Goal: Task Accomplishment & Management: Contribute content

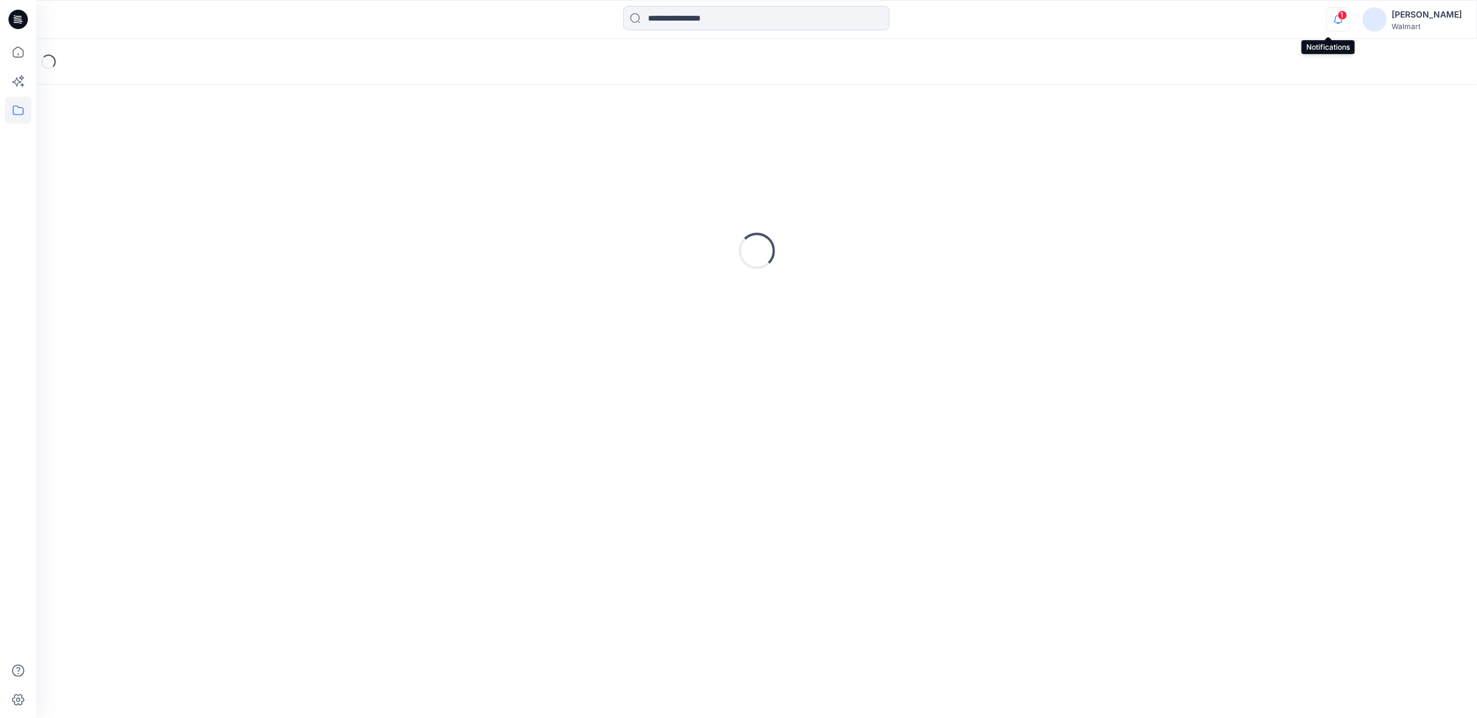
click at [1334, 21] on icon "button" at bounding box center [1338, 19] width 8 height 8
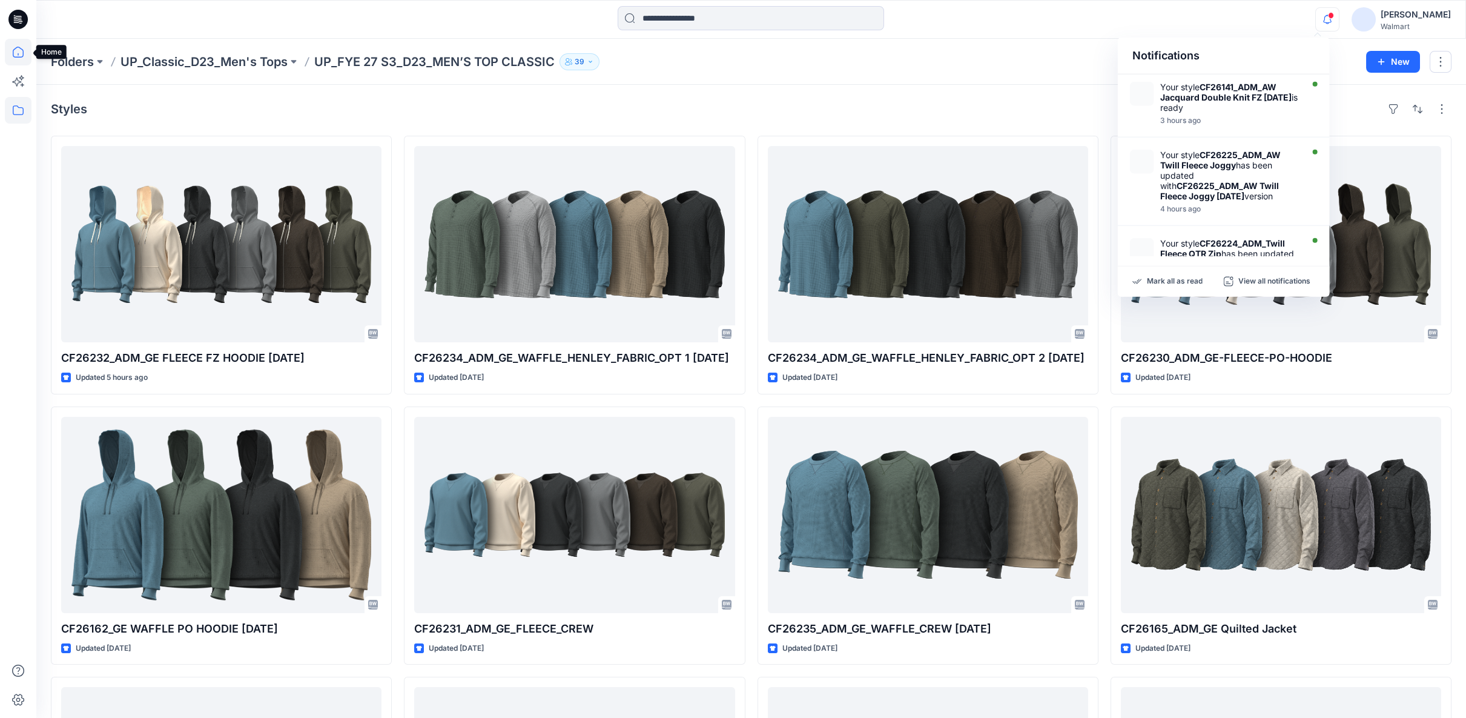
click at [17, 60] on icon at bounding box center [18, 52] width 27 height 27
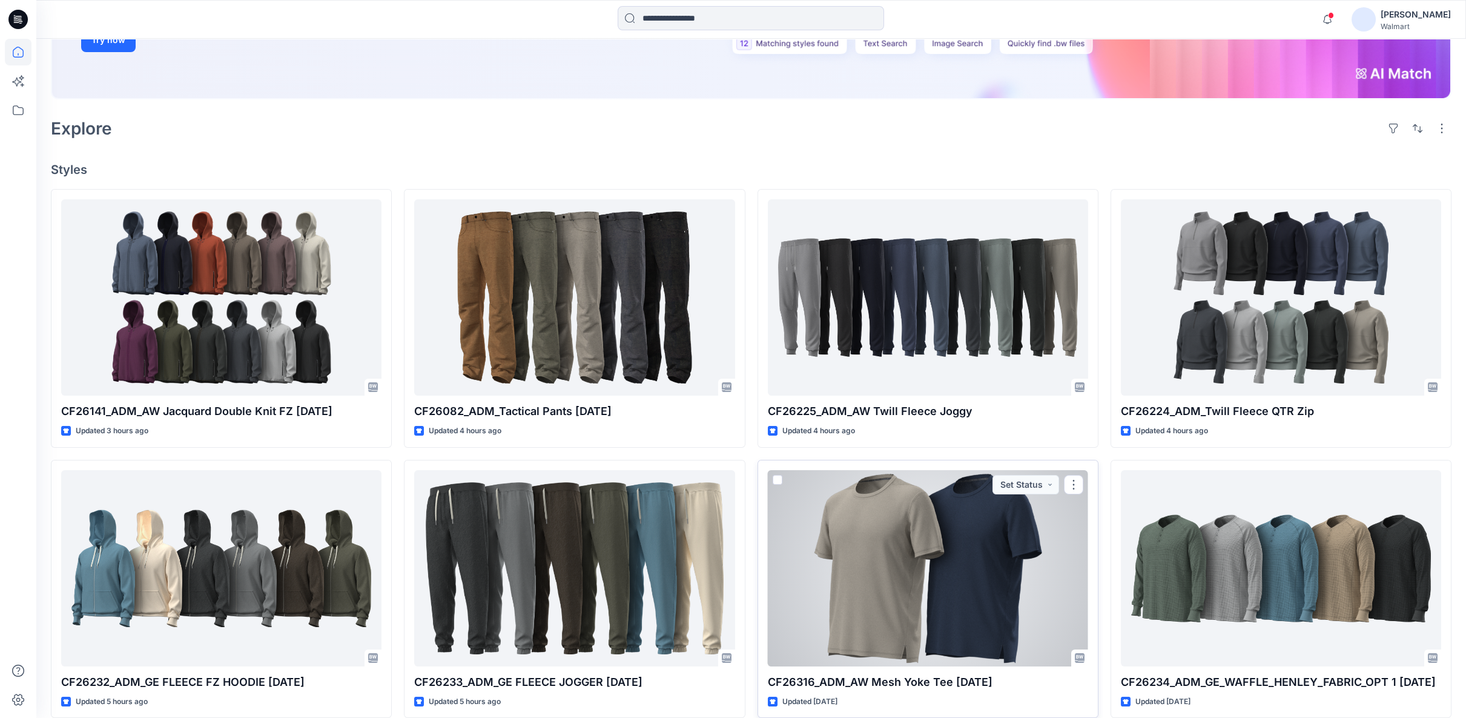
scroll to position [269, 0]
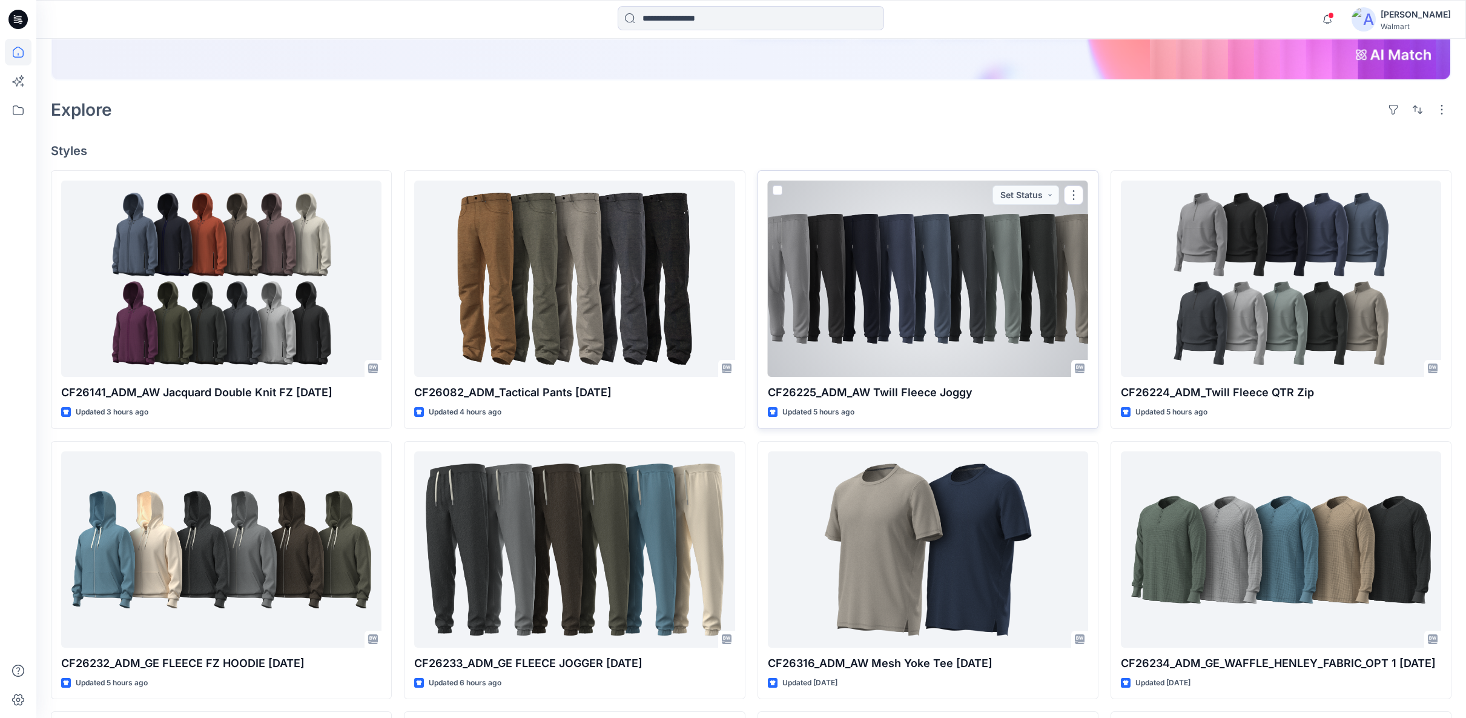
click at [922, 395] on p "CF26225_ADM_AW Twill Fleece Joggy" at bounding box center [928, 392] width 320 height 17
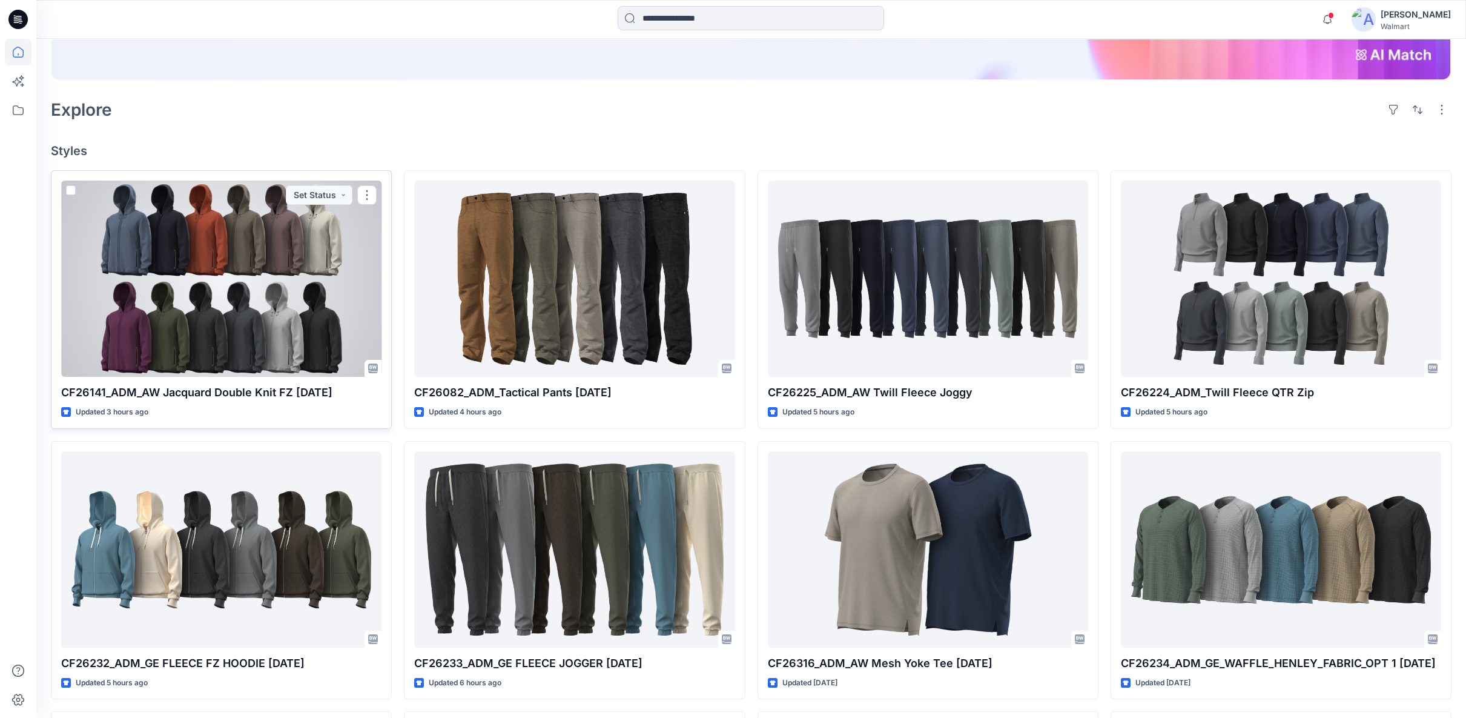
click at [162, 295] on div at bounding box center [221, 278] width 320 height 196
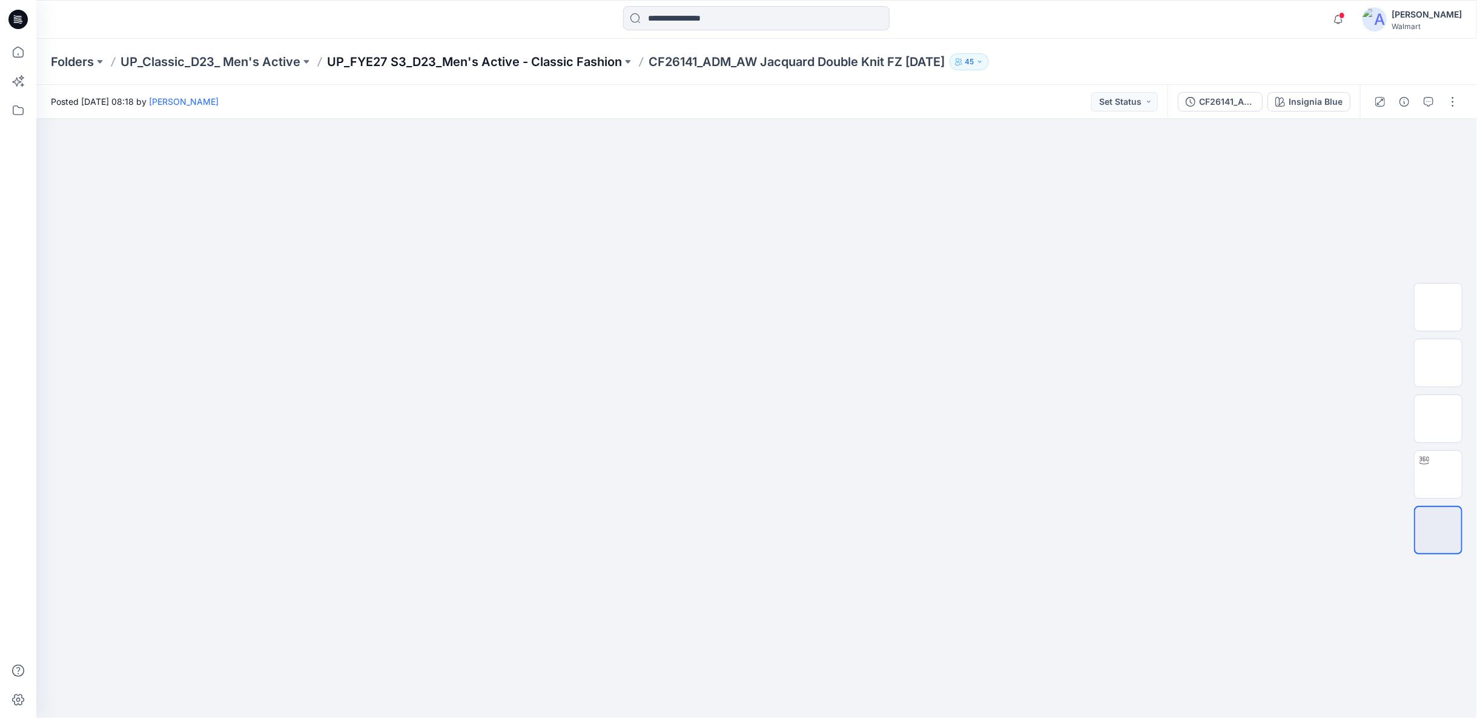
click at [475, 57] on p "UP_FYE27 S3_D23_Men's Active - Classic Fashion" at bounding box center [474, 61] width 295 height 17
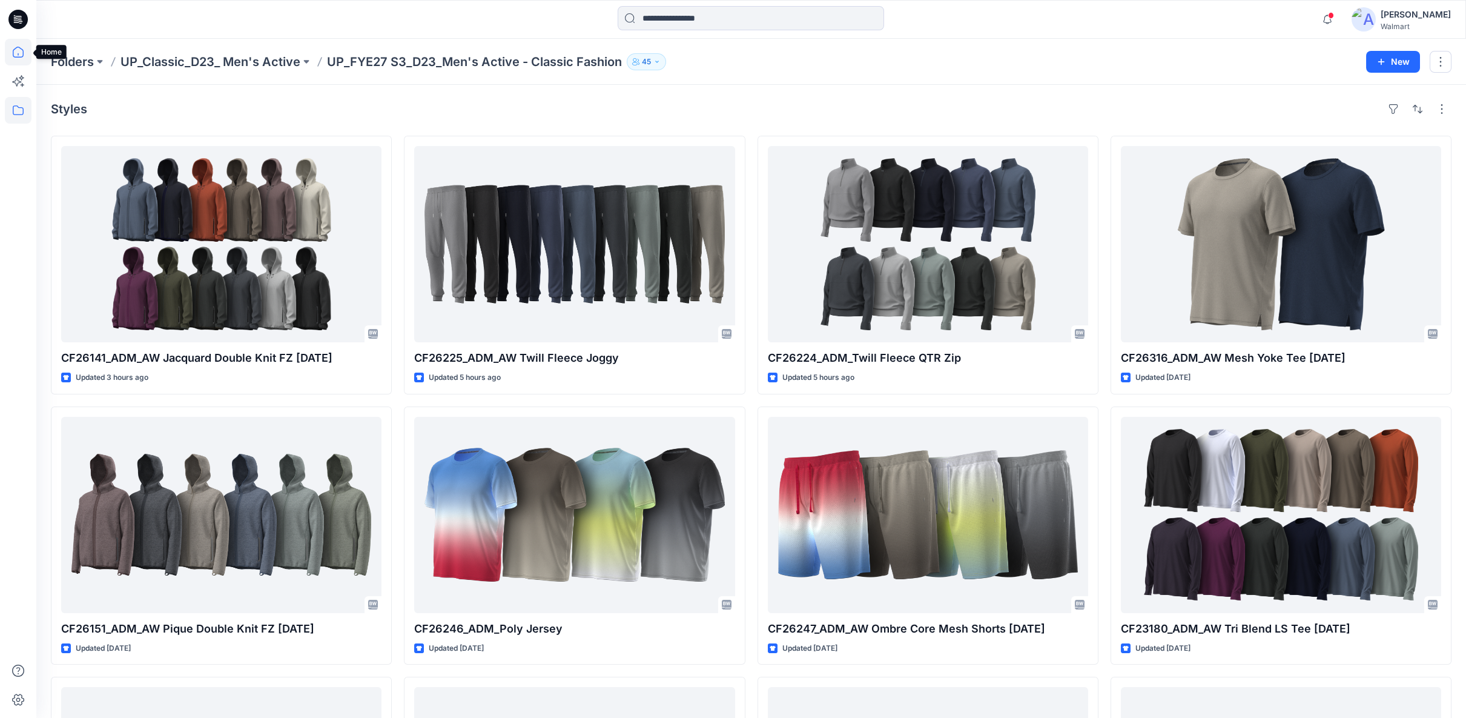
click at [10, 54] on icon at bounding box center [18, 52] width 27 height 27
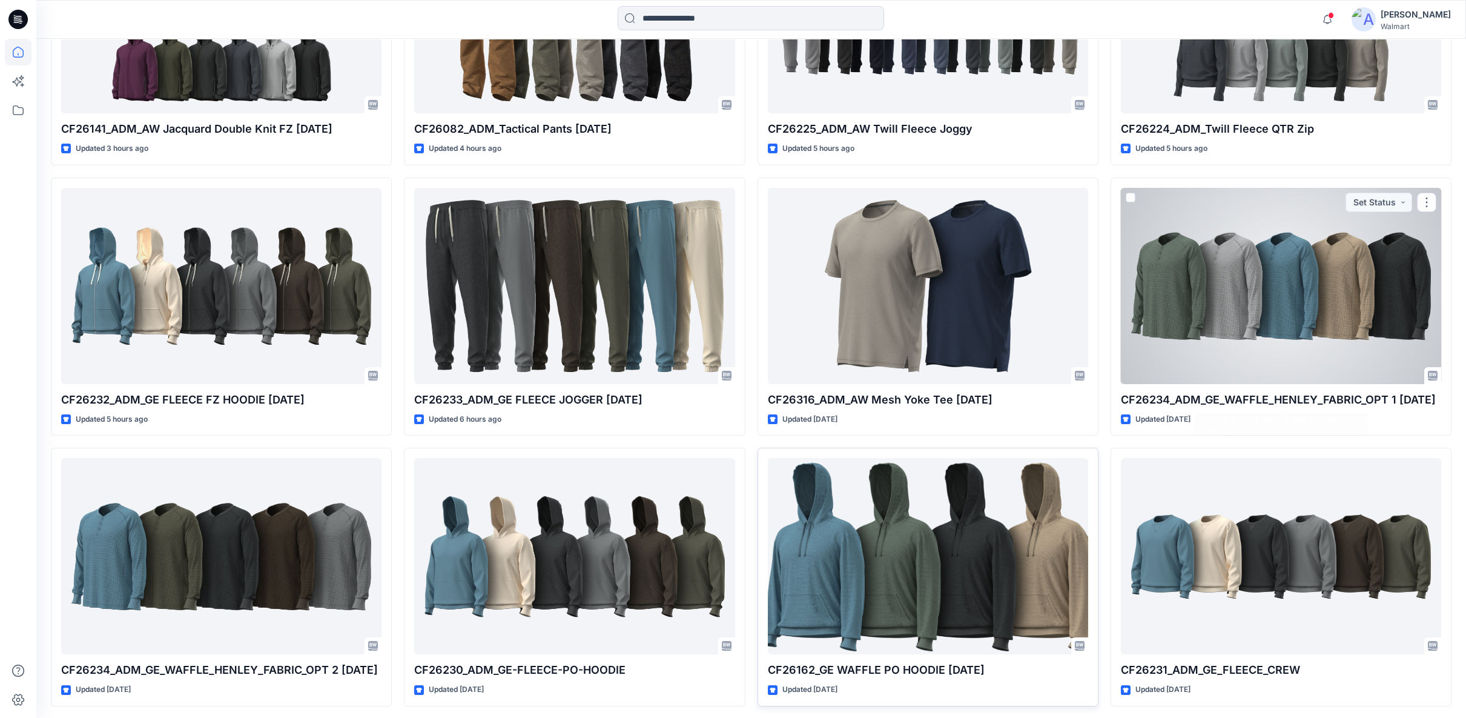
scroll to position [538, 0]
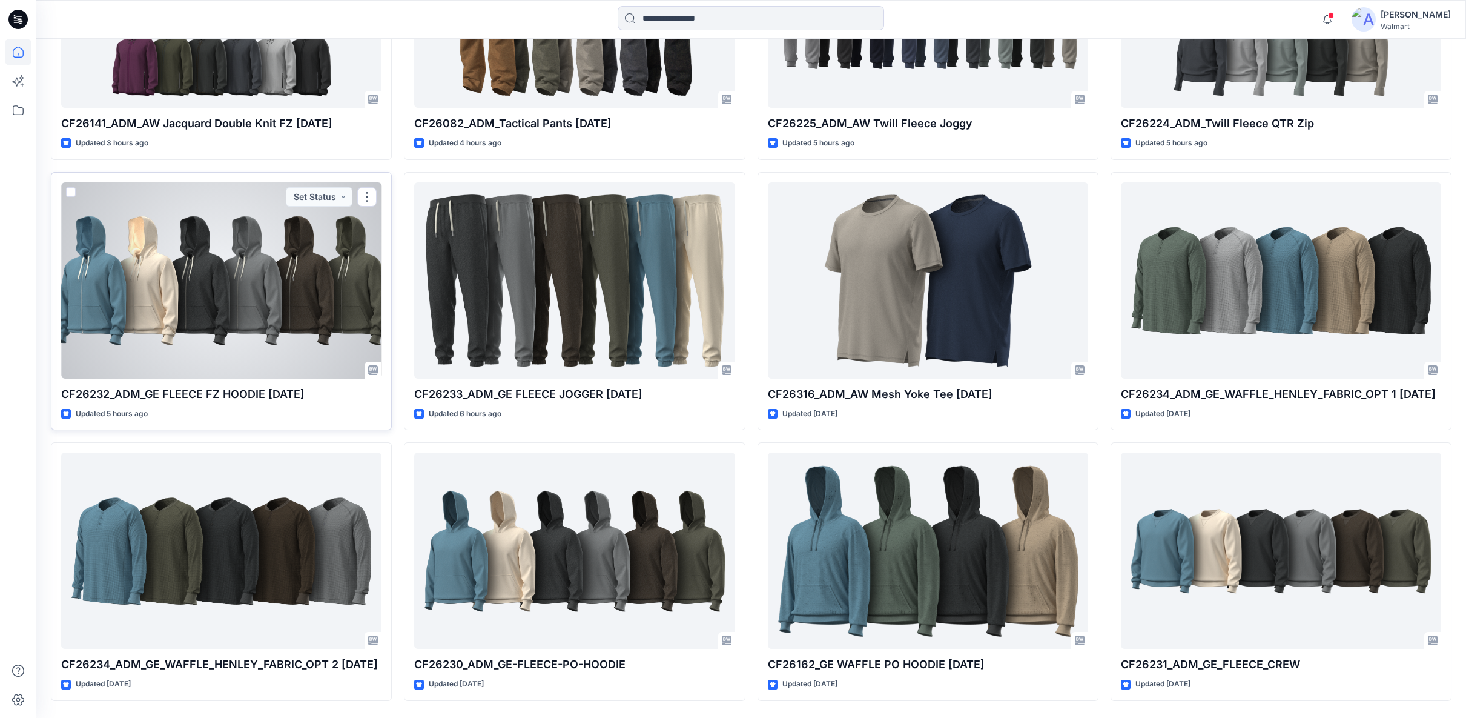
click at [250, 319] on div at bounding box center [221, 280] width 320 height 196
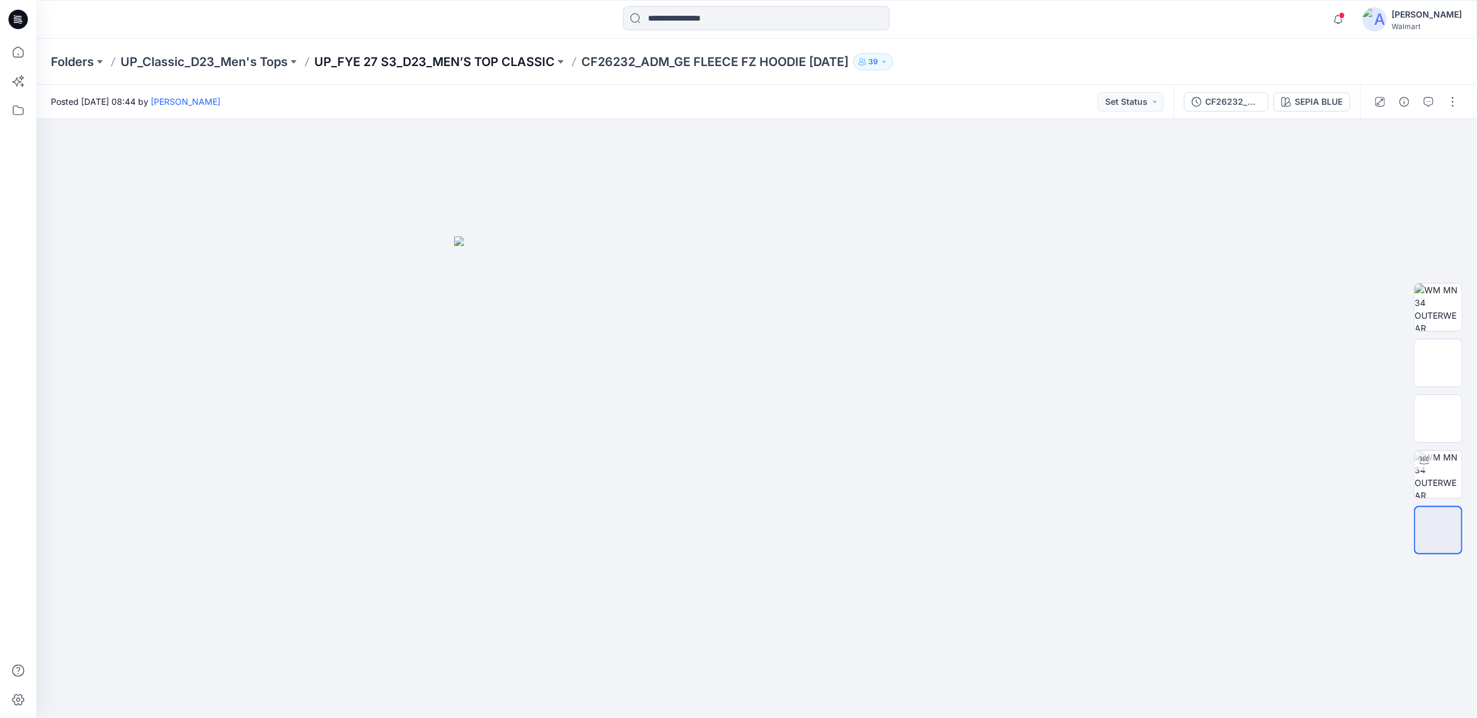
click at [485, 61] on p "UP_FYE 27 S3_D23_MEN’S TOP CLASSIC" at bounding box center [434, 61] width 240 height 17
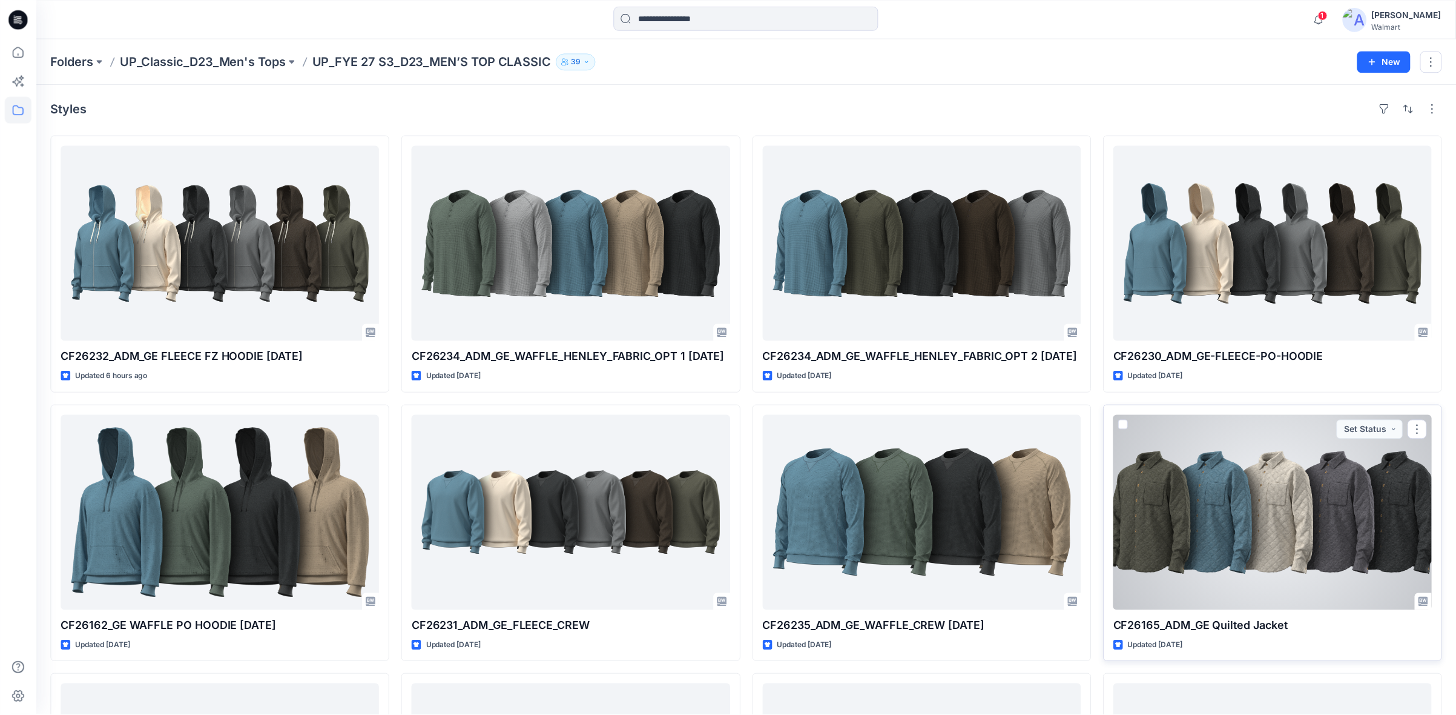
scroll to position [67, 0]
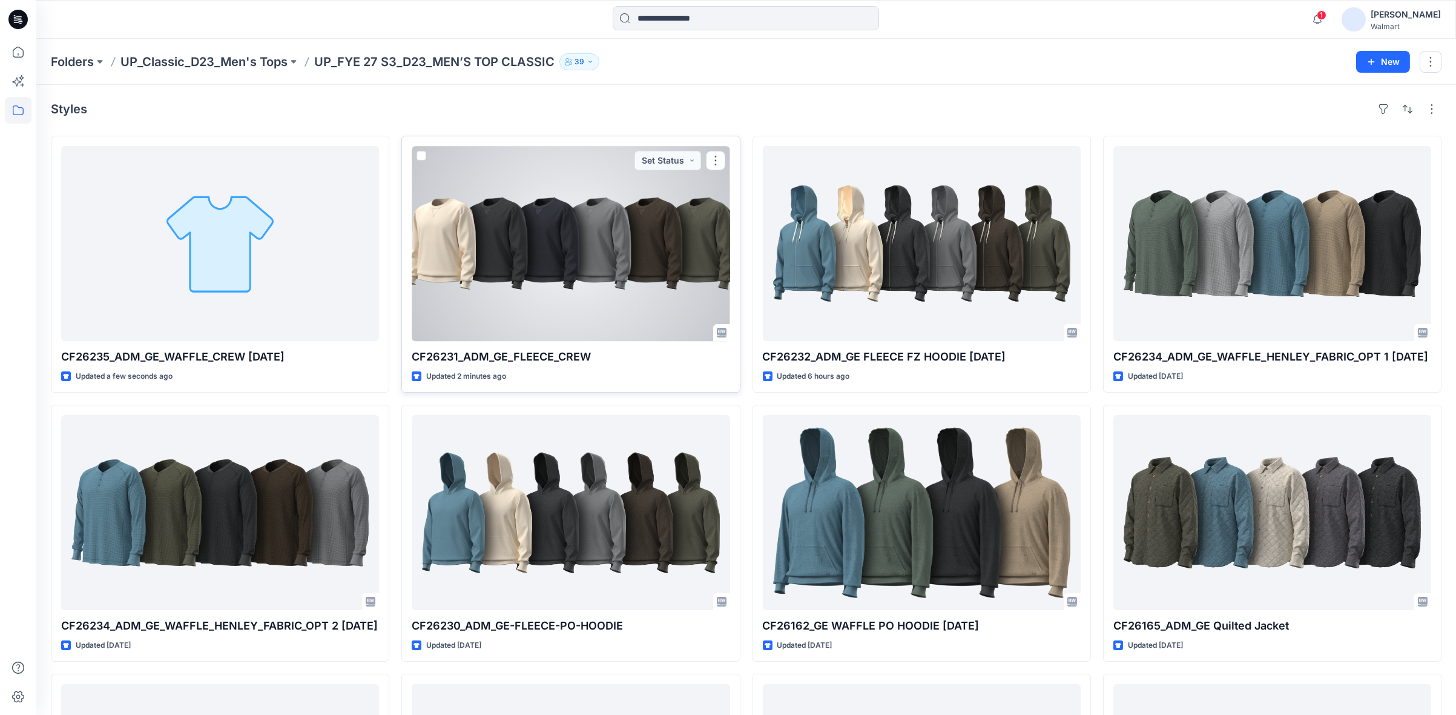
click at [544, 288] on div at bounding box center [571, 243] width 318 height 195
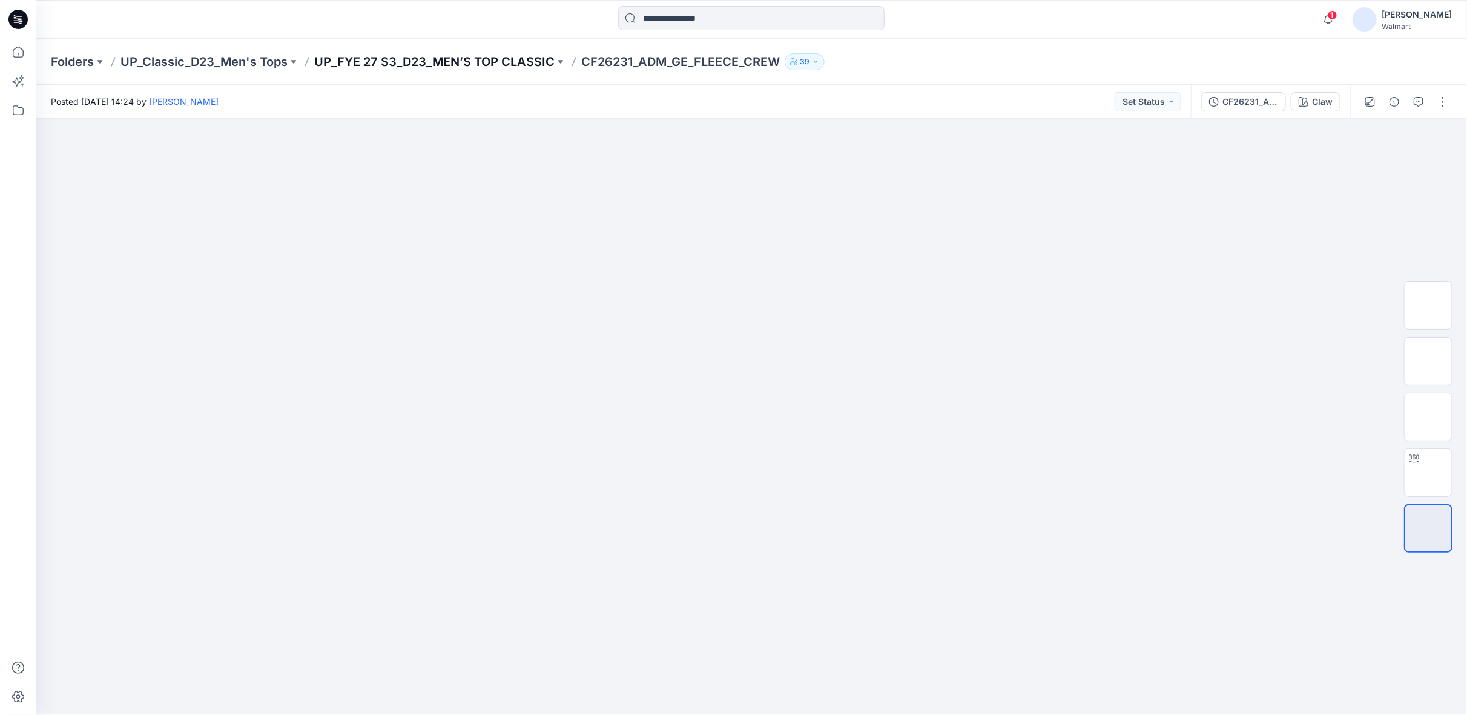
click at [533, 61] on p "UP_FYE 27 S3_D23_MEN’S TOP CLASSIC" at bounding box center [434, 61] width 240 height 17
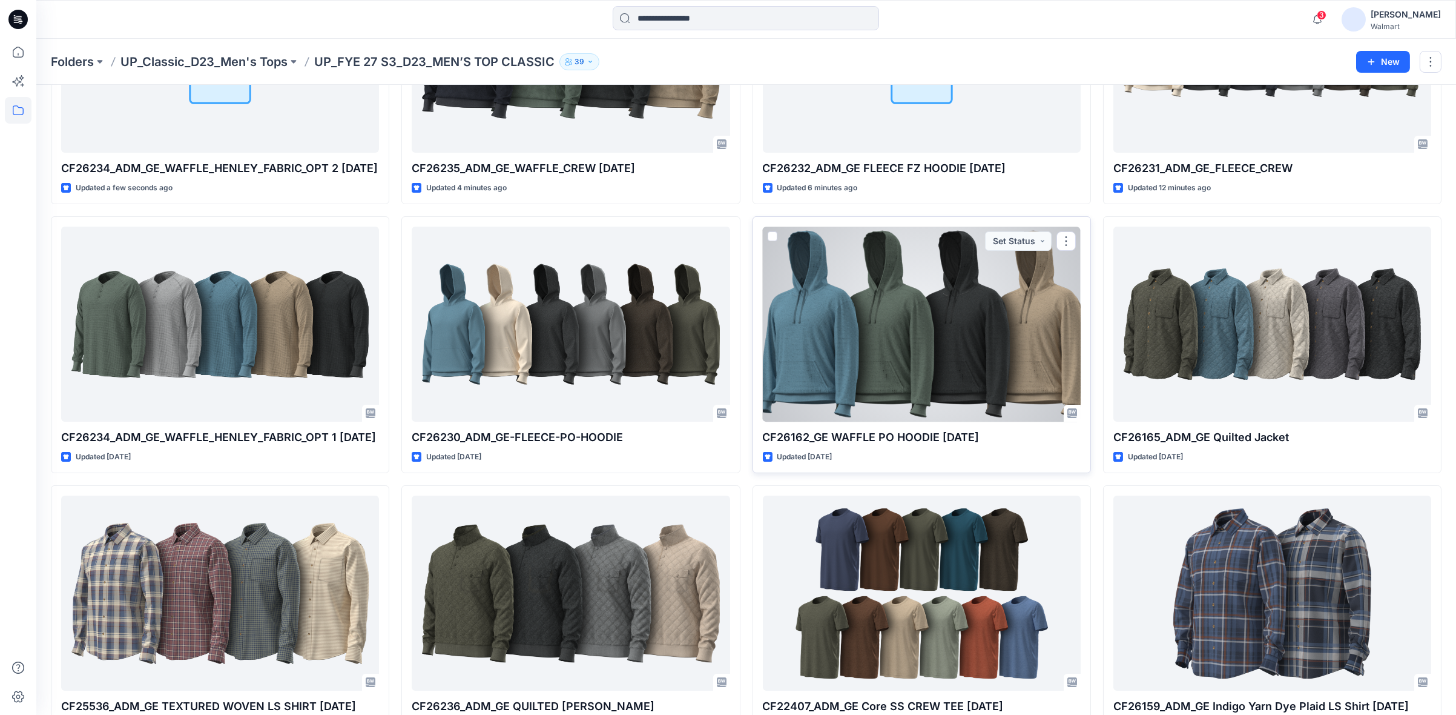
scroll to position [202, 0]
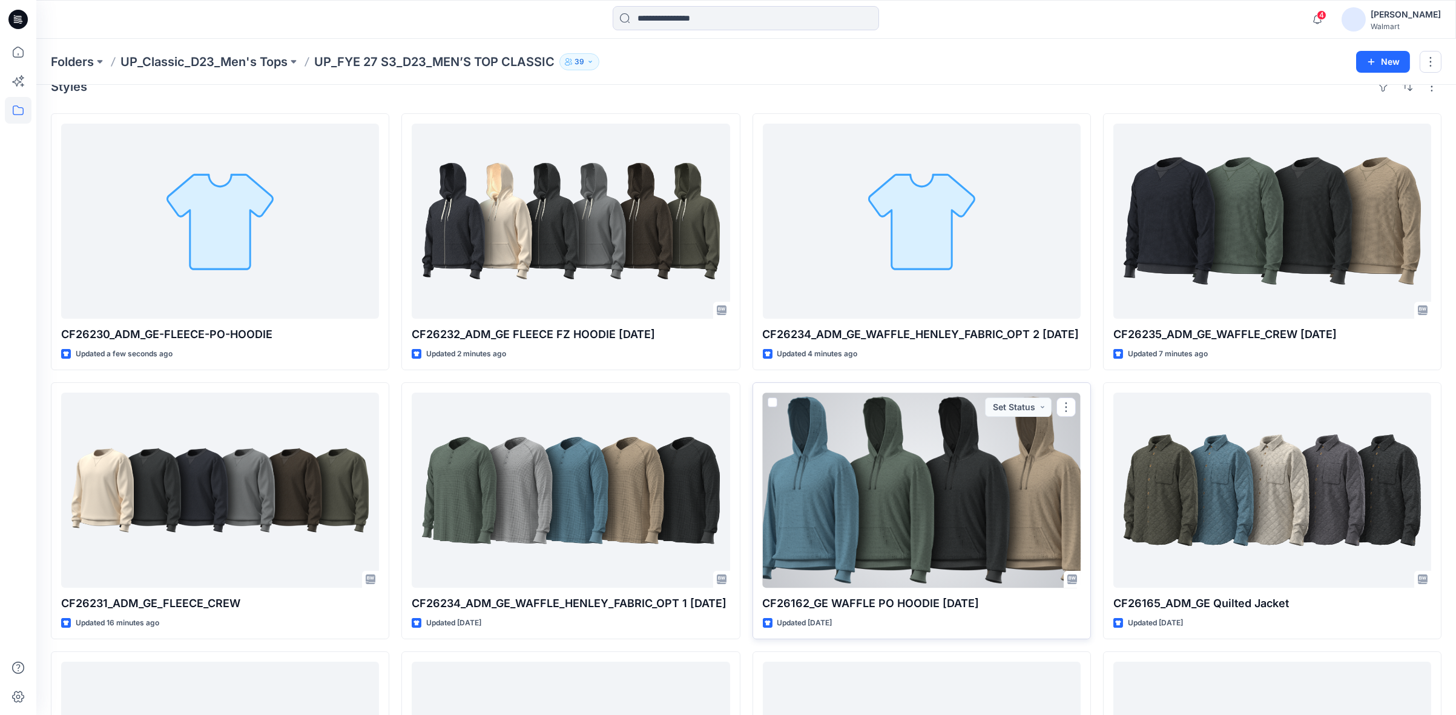
scroll to position [4, 0]
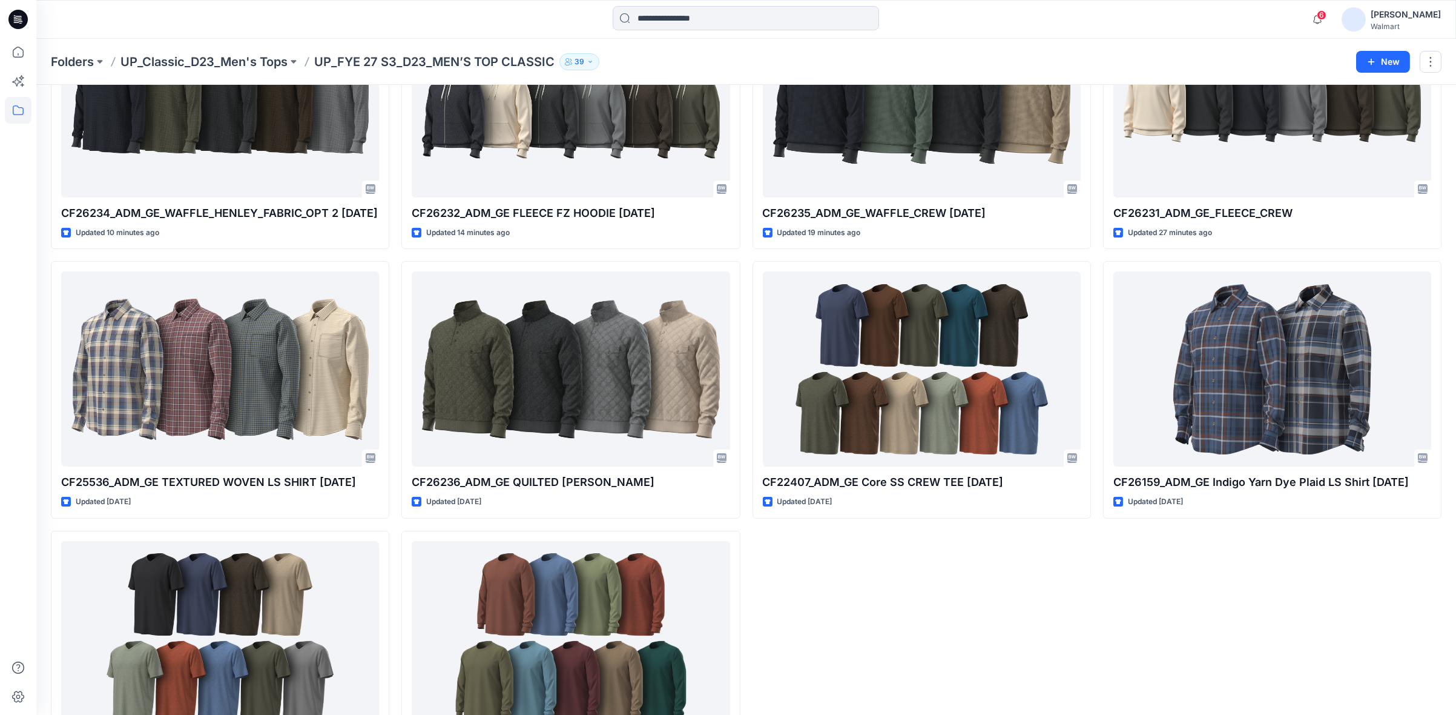
scroll to position [498, 0]
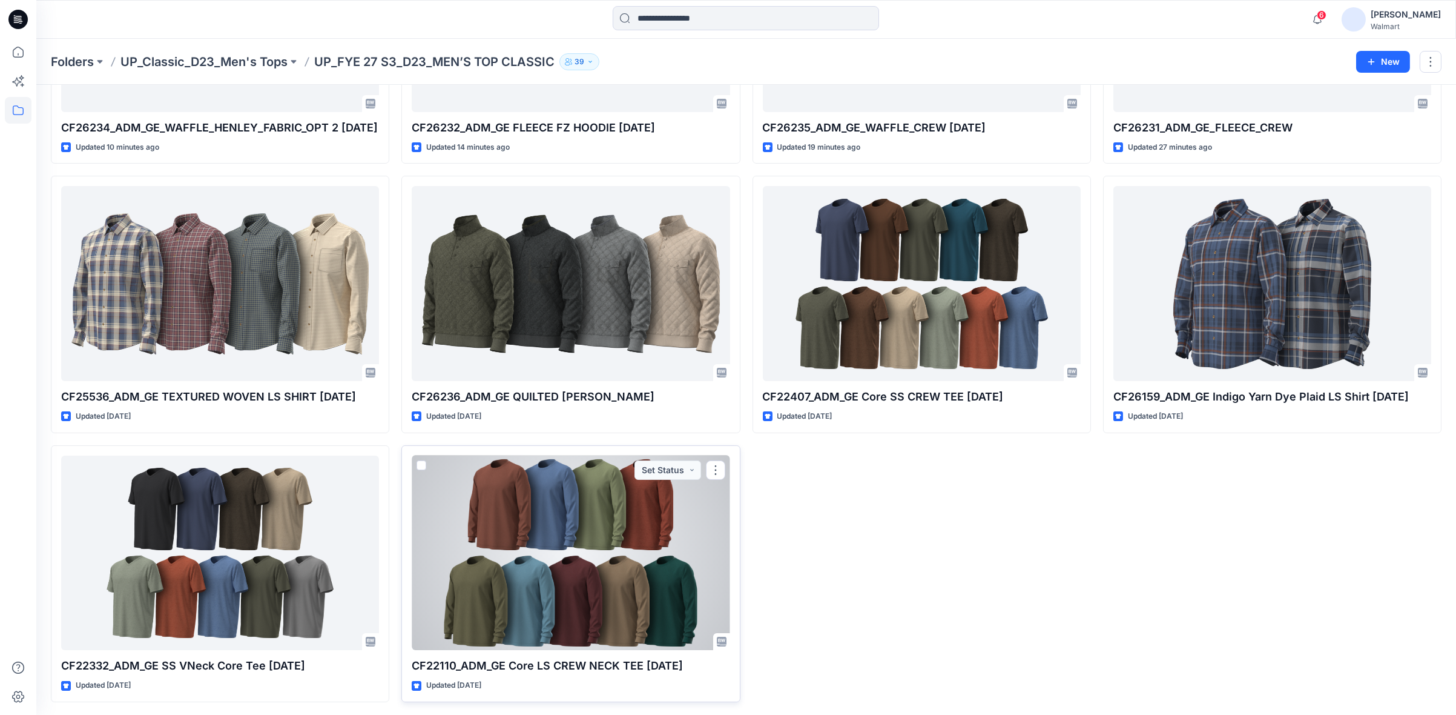
click at [569, 589] on div at bounding box center [571, 552] width 318 height 195
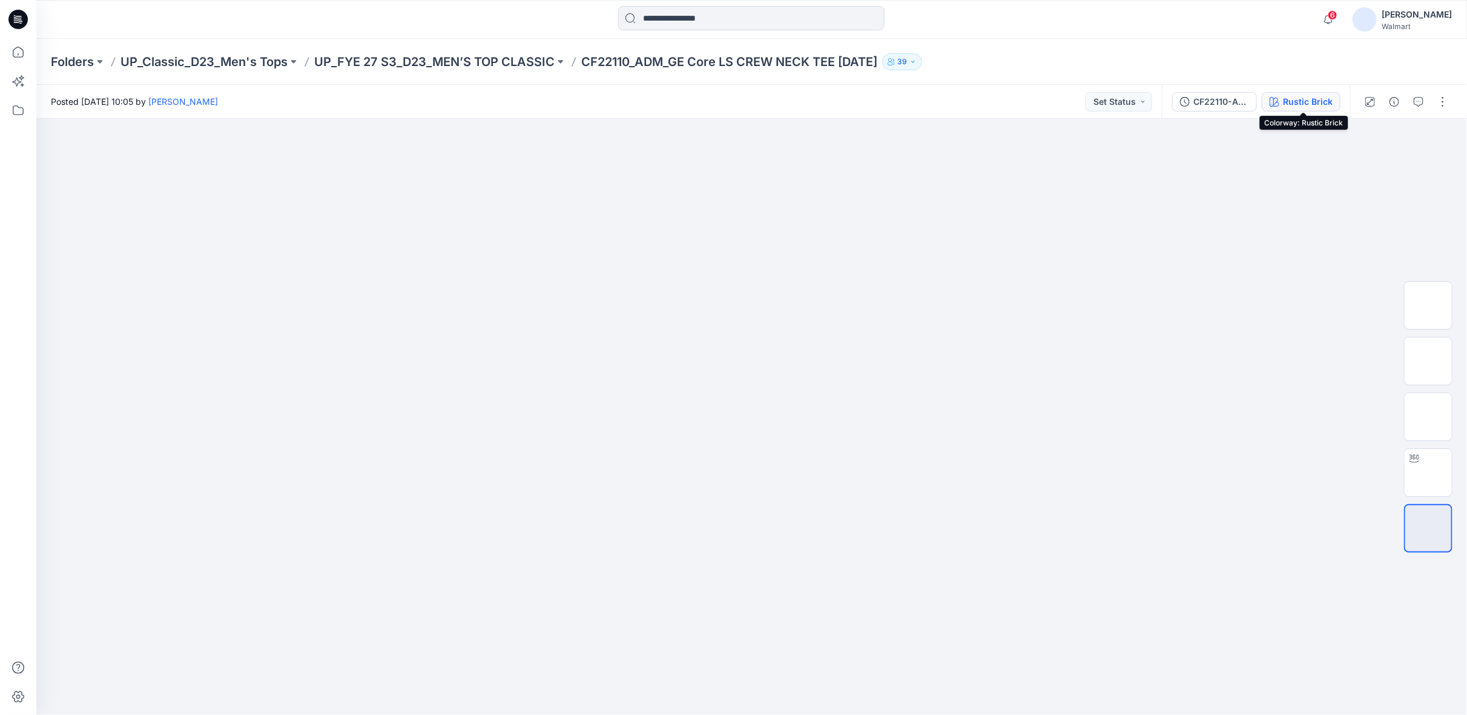
click at [1294, 99] on div "Rustic Brick" at bounding box center [1308, 101] width 50 height 13
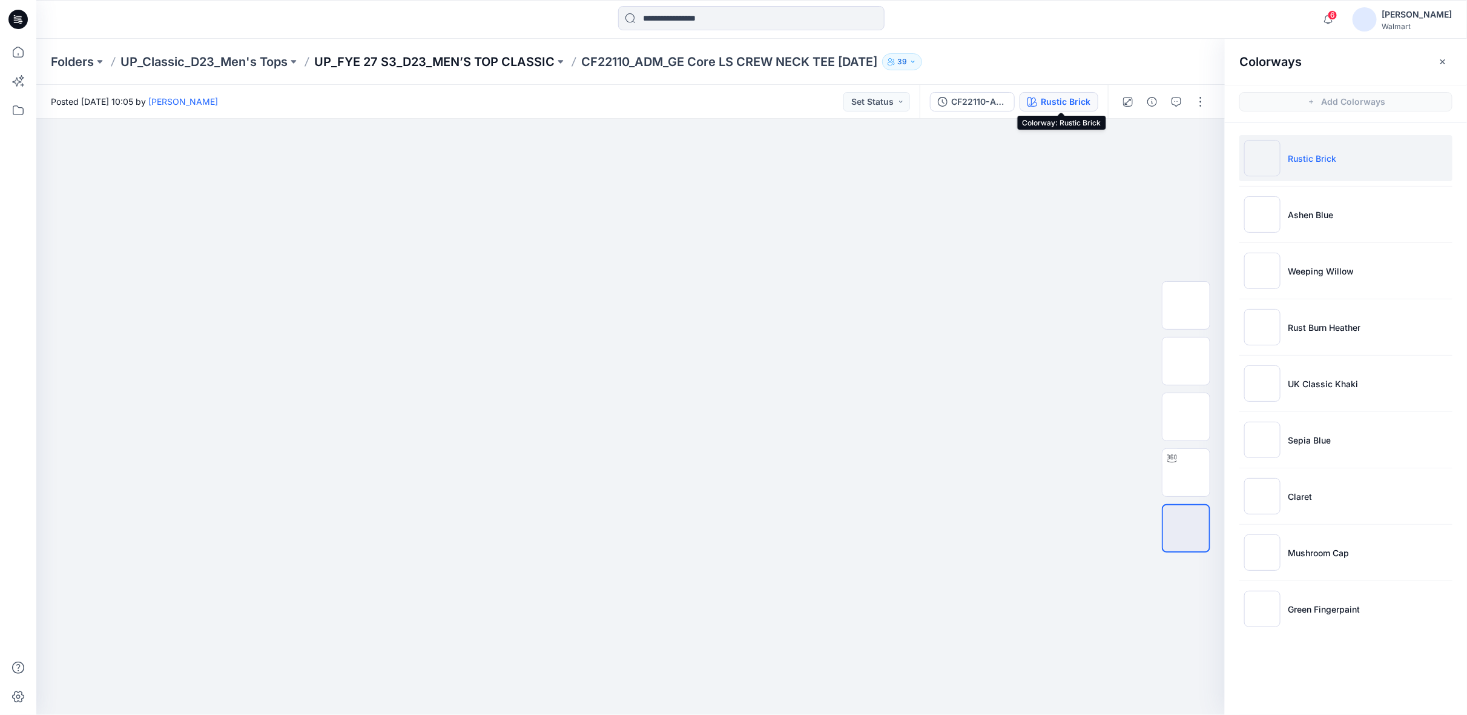
click at [499, 64] on p "UP_FYE 27 S3_D23_MEN’S TOP CLASSIC" at bounding box center [434, 61] width 240 height 17
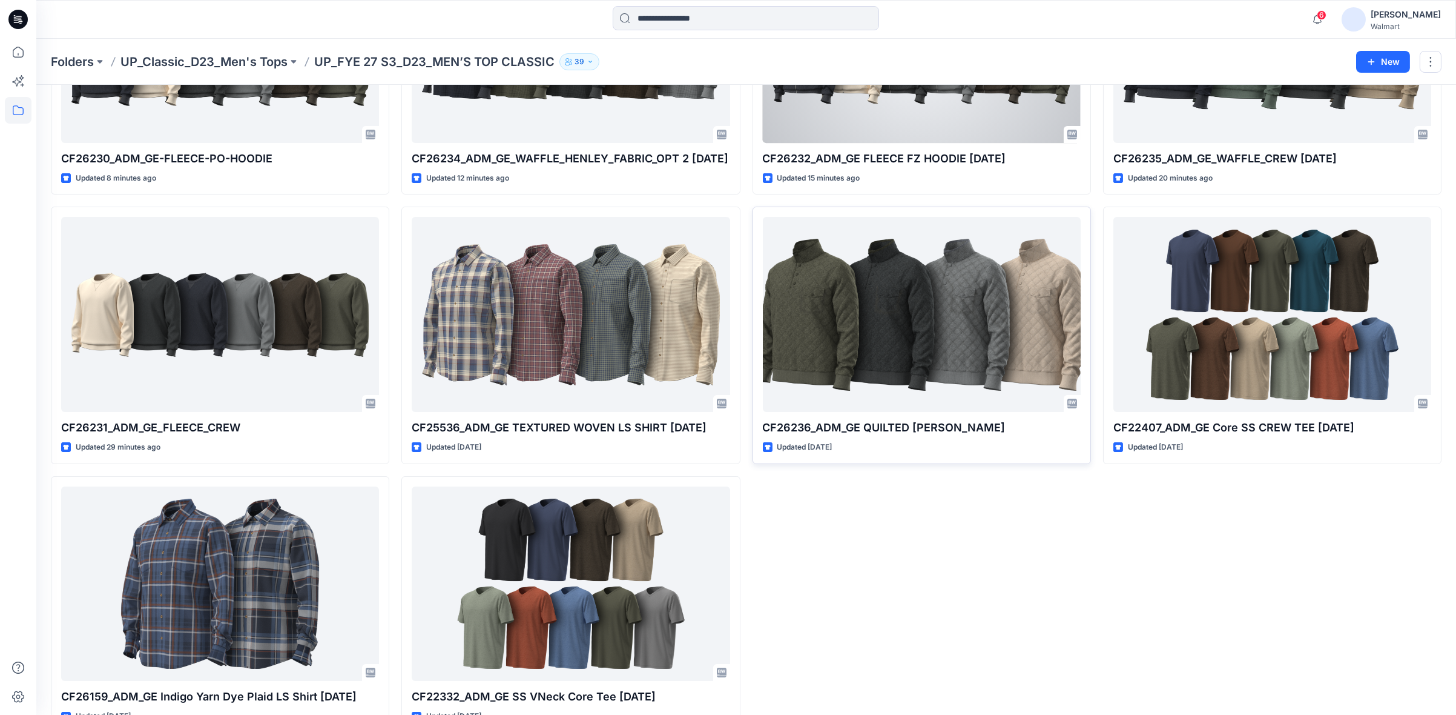
scroll to position [470, 0]
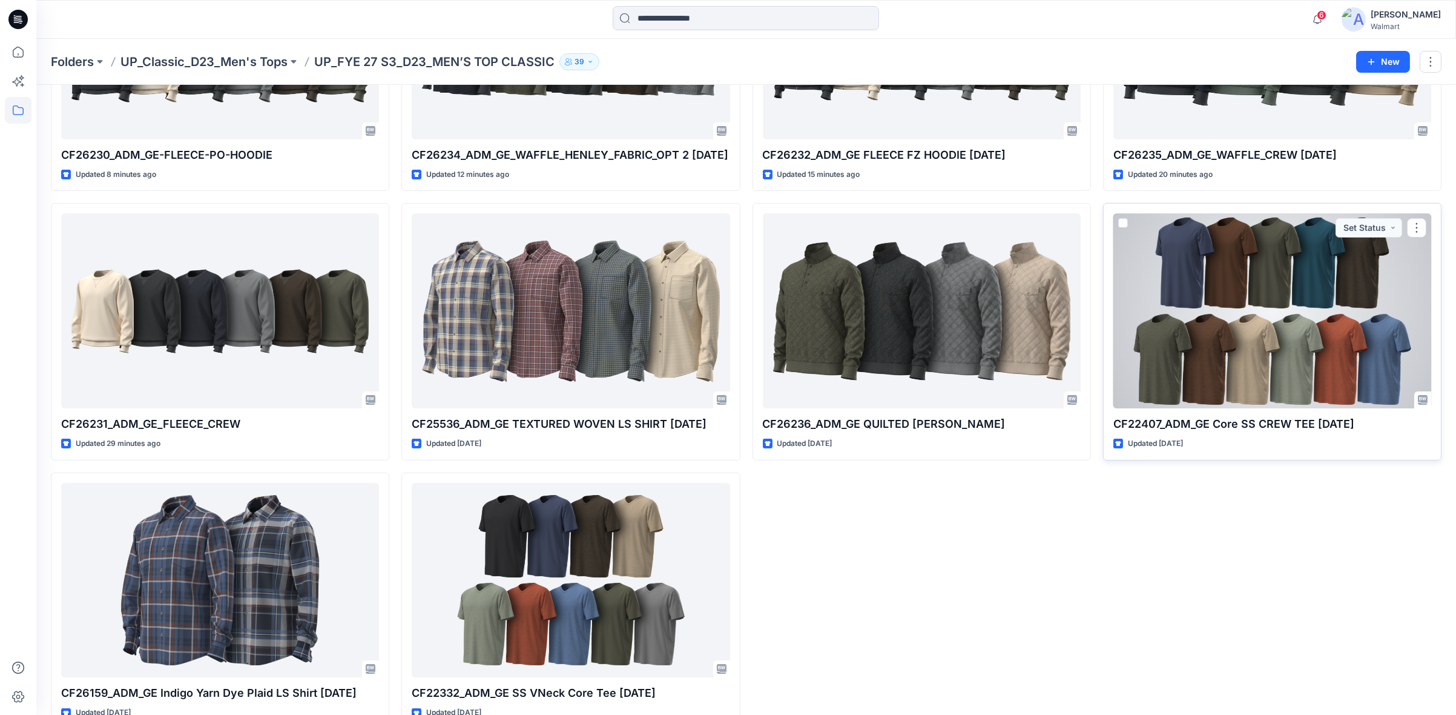
click at [1376, 308] on div at bounding box center [1273, 310] width 318 height 195
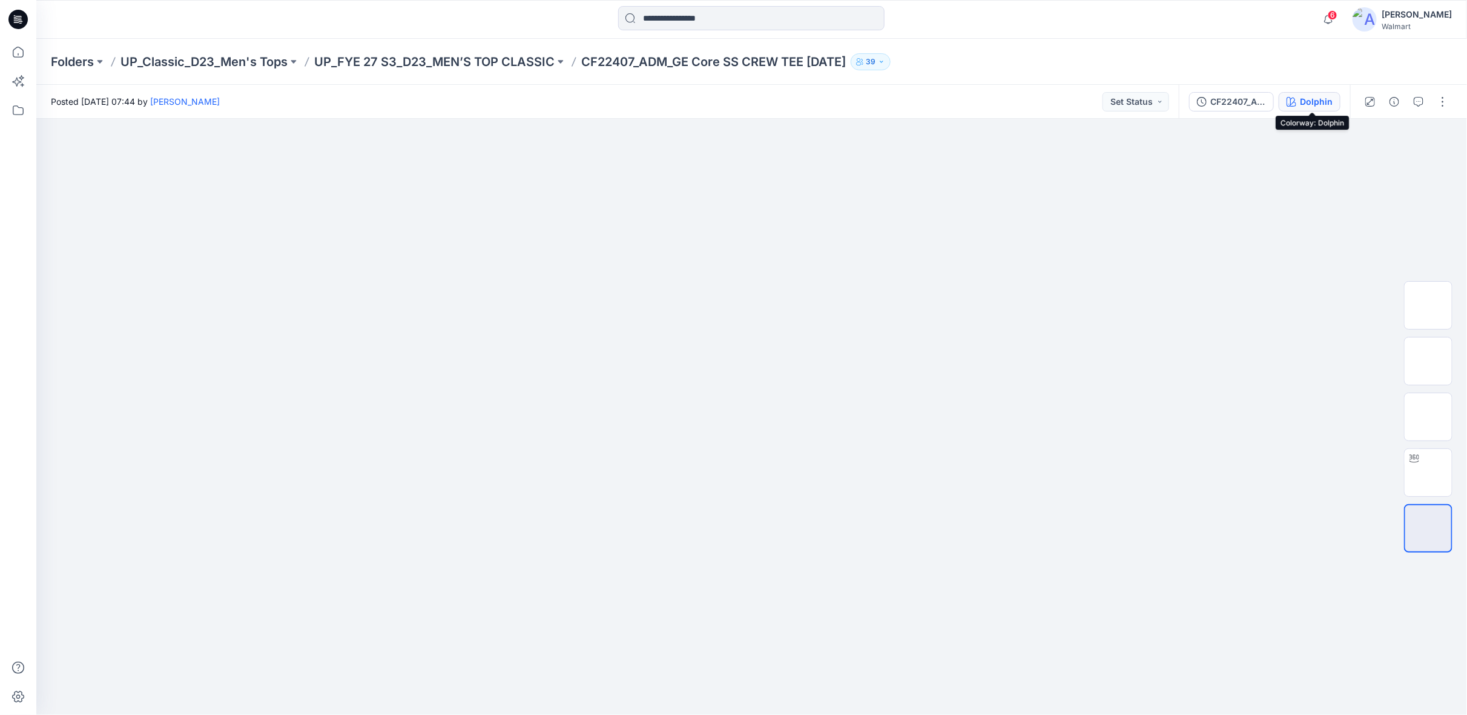
click at [1309, 101] on div "Dolphin" at bounding box center [1316, 101] width 33 height 13
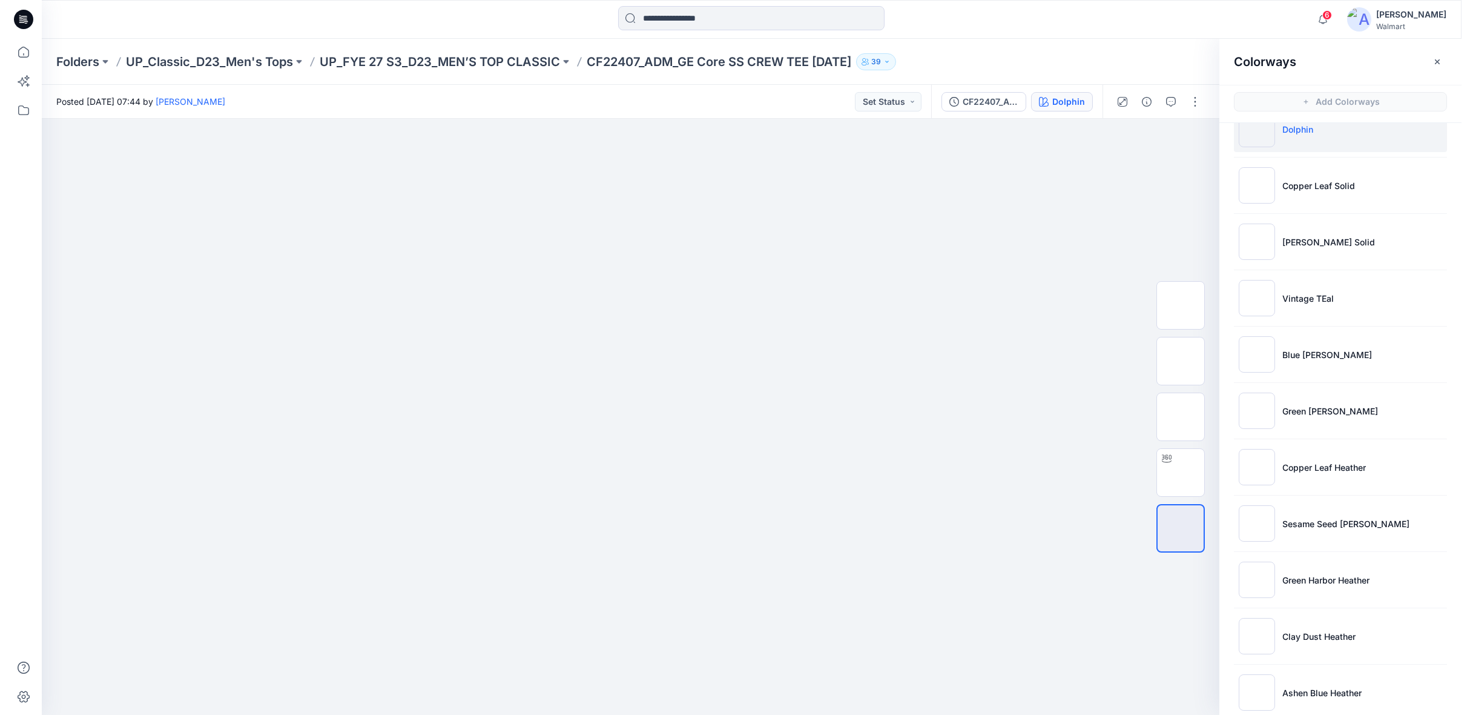
scroll to position [45, 0]
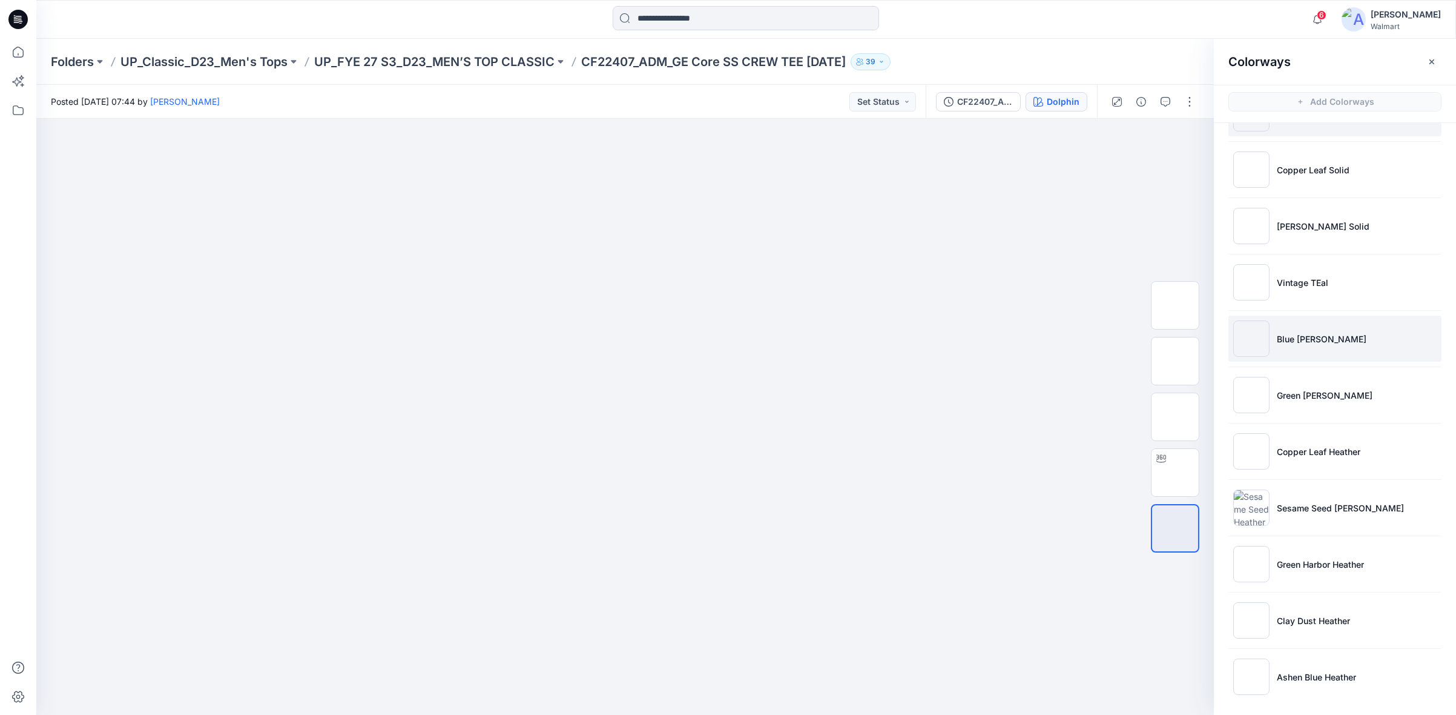
click at [1246, 343] on img at bounding box center [1251, 338] width 36 height 36
click at [1433, 59] on icon "button" at bounding box center [1432, 62] width 10 height 10
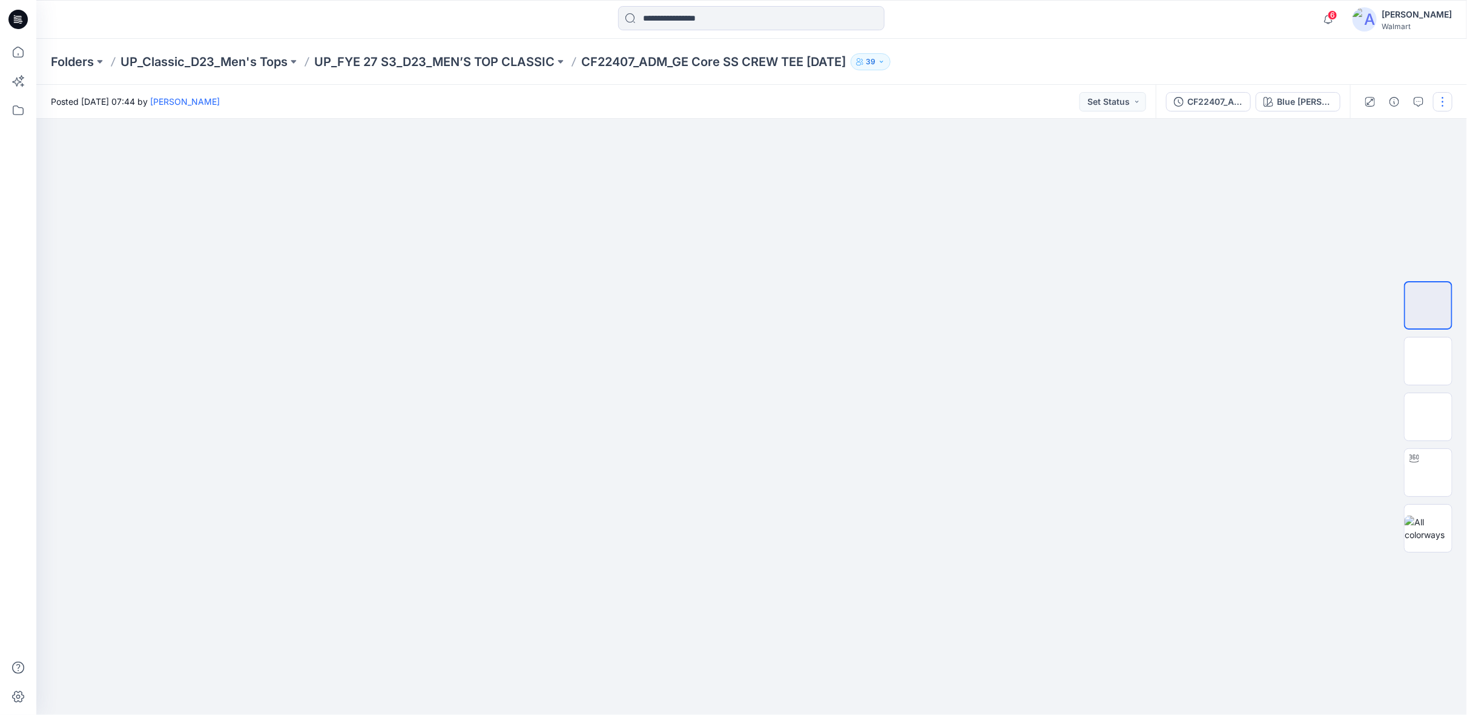
click at [1448, 101] on button "button" at bounding box center [1442, 101] width 19 height 19
click at [1364, 163] on p "Edit" at bounding box center [1365, 163] width 15 height 13
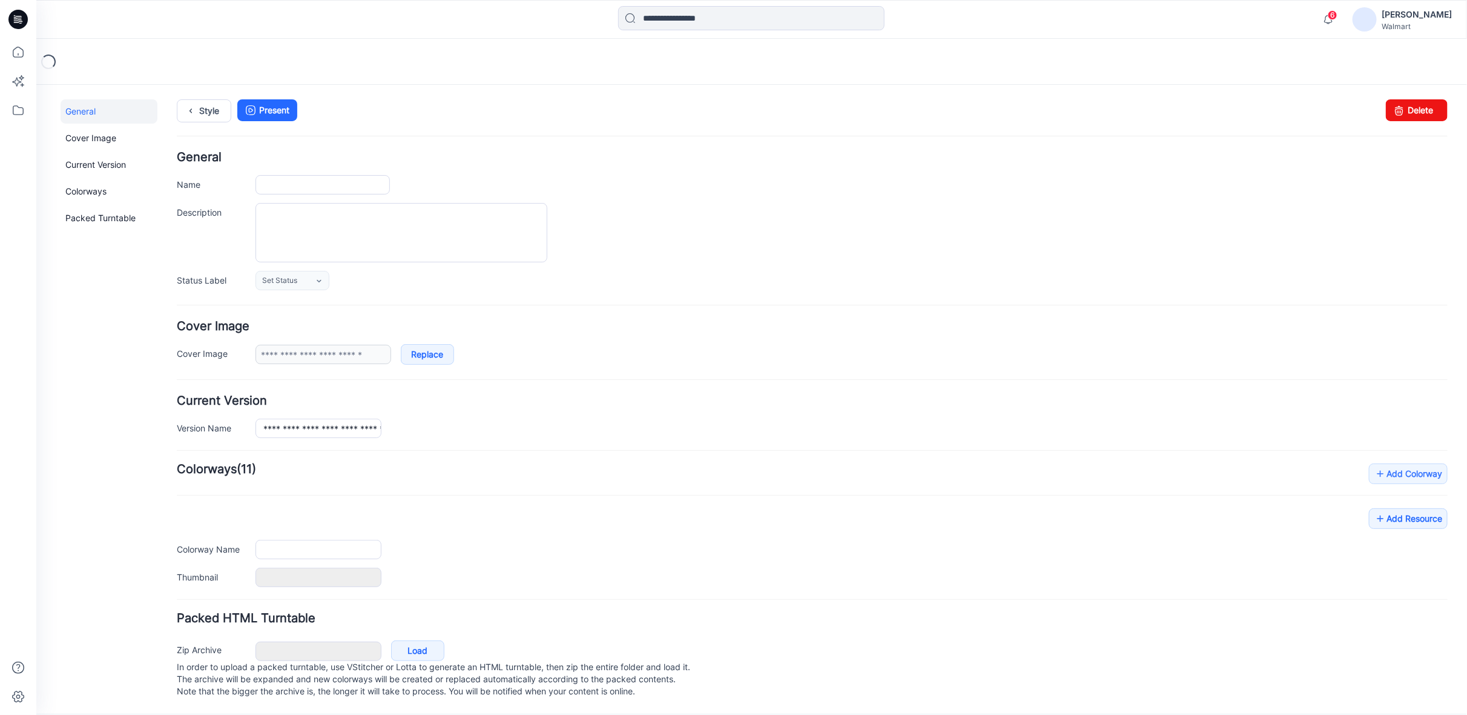
type input "**********"
type input "*******"
type input "**********"
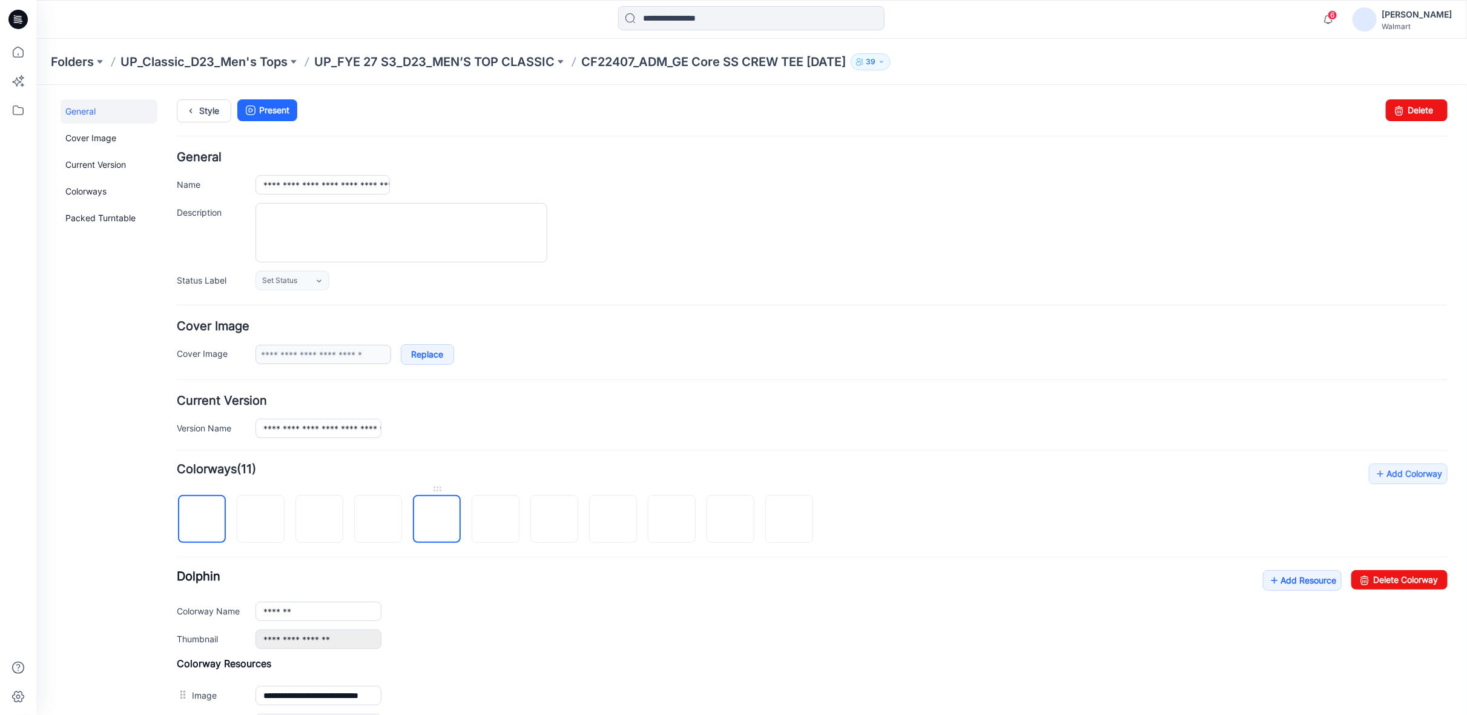
click at [437, 519] on img at bounding box center [437, 519] width 0 height 0
drag, startPoint x: 300, startPoint y: 606, endPoint x: 225, endPoint y: 609, distance: 75.2
click at [229, 609] on div "**********" at bounding box center [811, 610] width 1271 height 19
type input "**********"
click at [211, 110] on link "Style" at bounding box center [203, 110] width 54 height 23
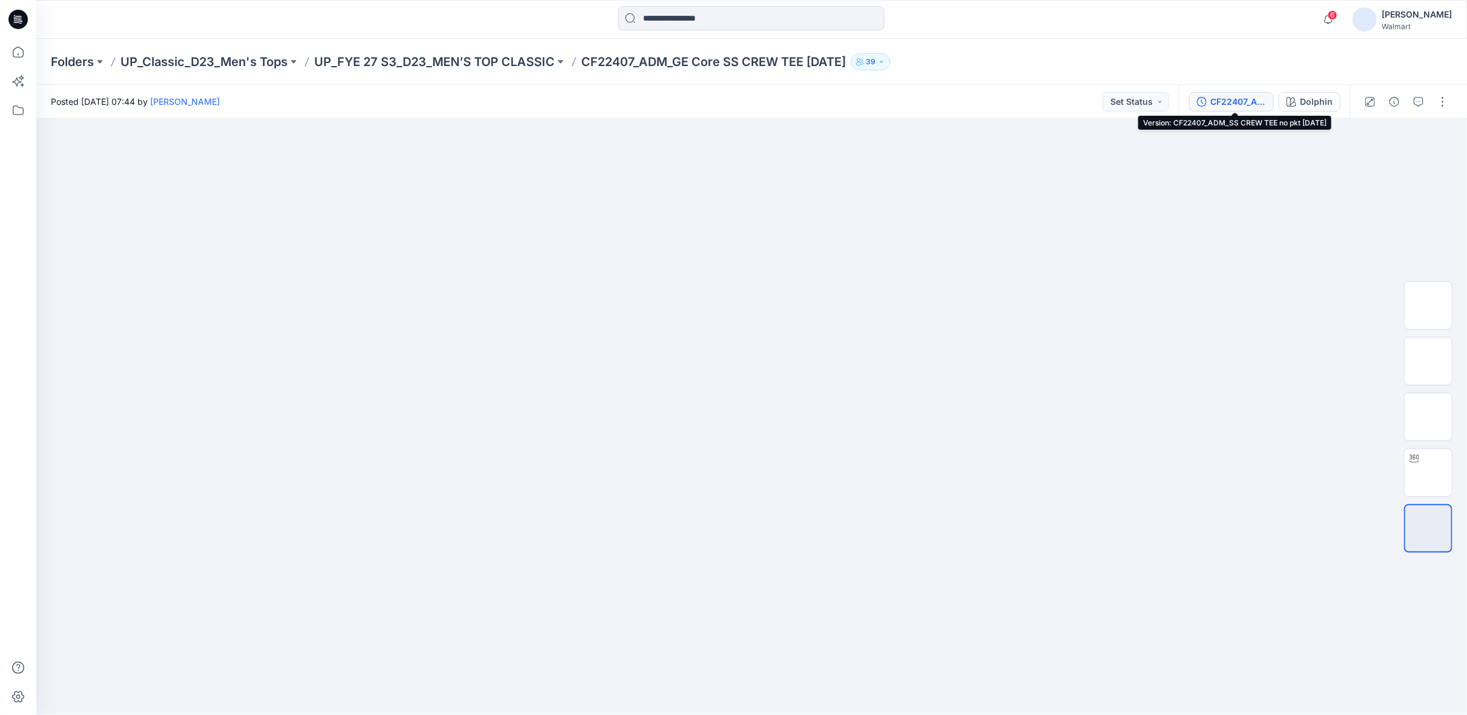
click at [1230, 105] on div "CF22407_ADM_SS CREW TEE no pkt 10OCT25" at bounding box center [1238, 101] width 56 height 13
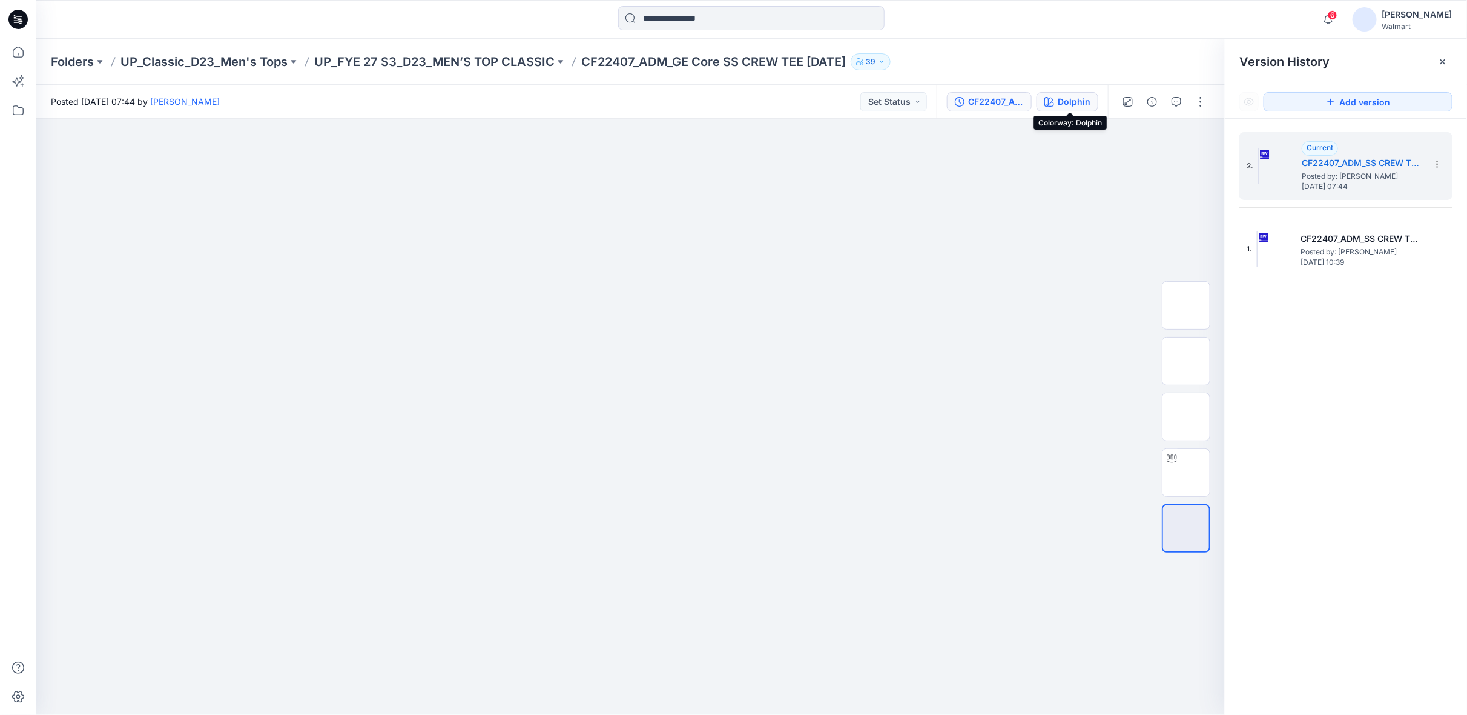
click at [1076, 101] on div "Dolphin" at bounding box center [1074, 101] width 33 height 13
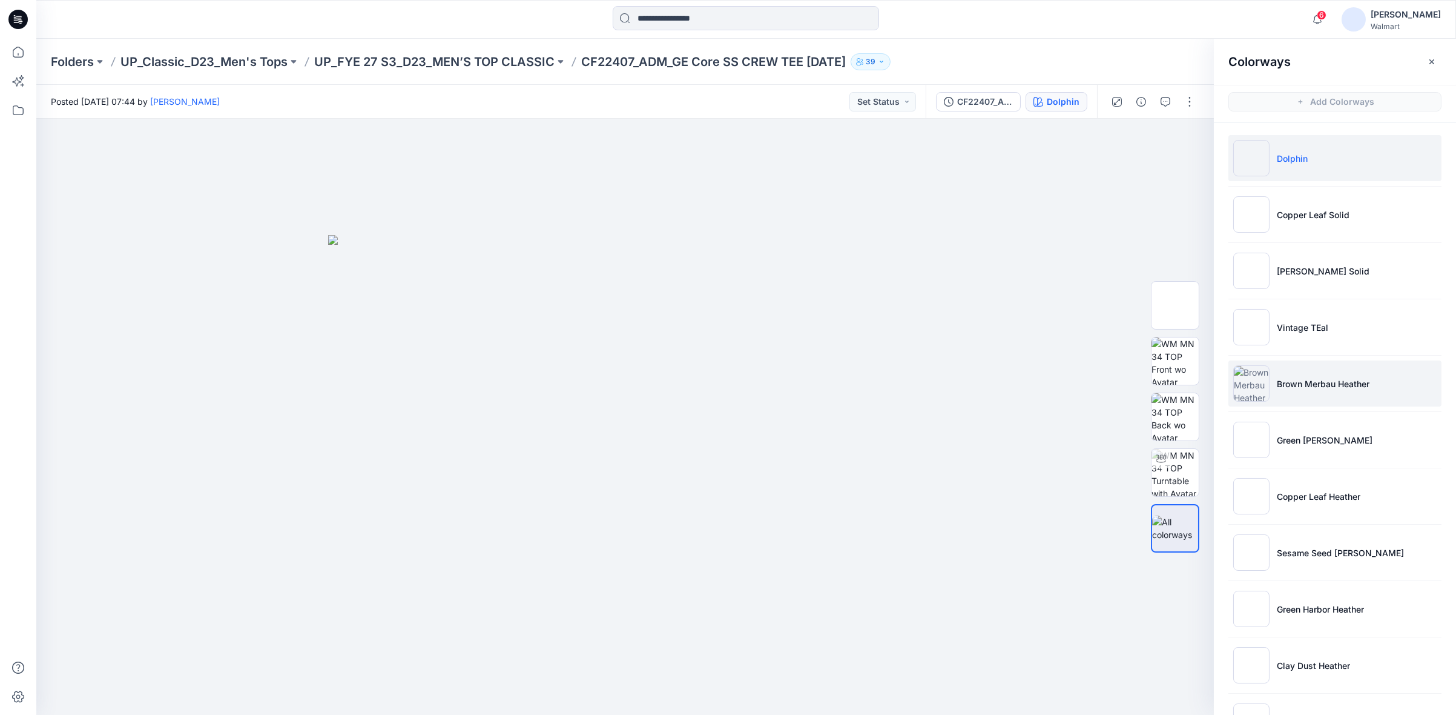
click at [1324, 387] on p "Brown Merbau Heather" at bounding box center [1323, 383] width 93 height 13
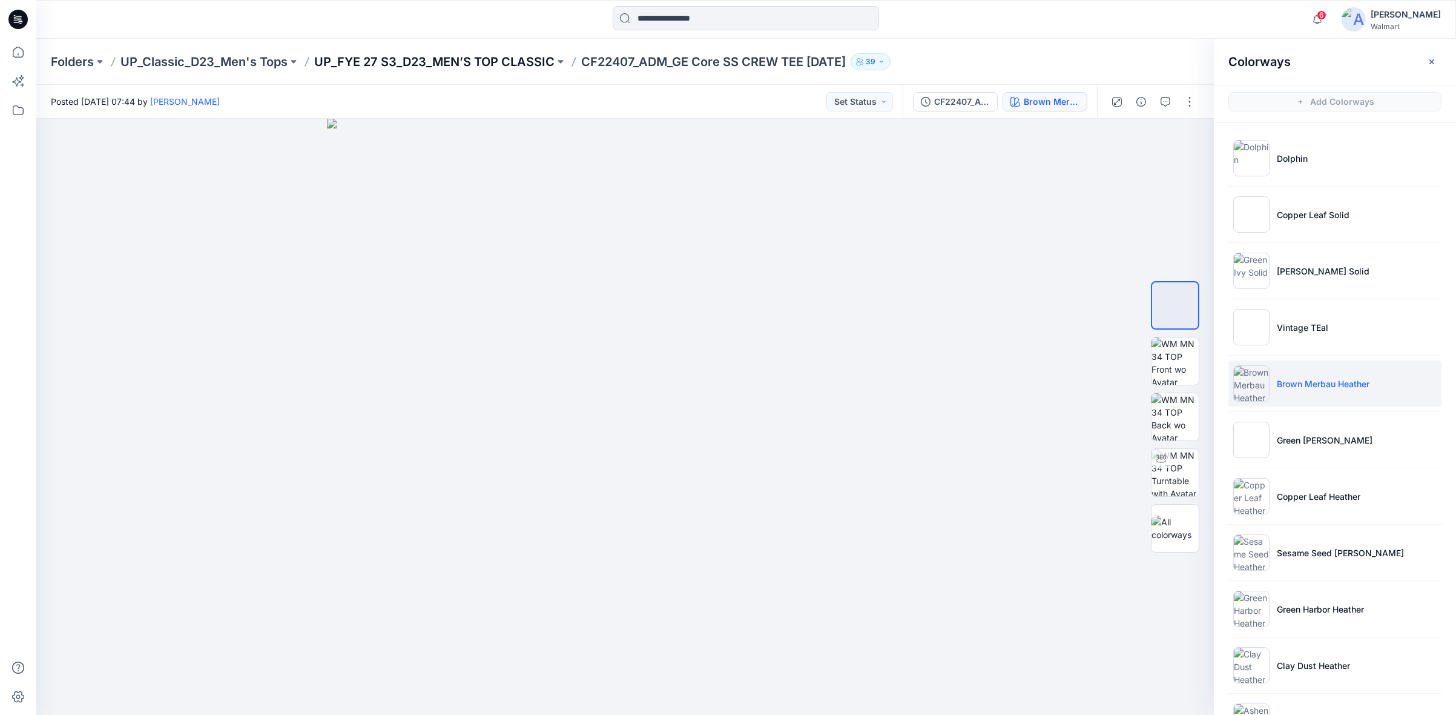
click at [515, 64] on p "UP_FYE 27 S3_D23_MEN’S TOP CLASSIC" at bounding box center [434, 61] width 240 height 17
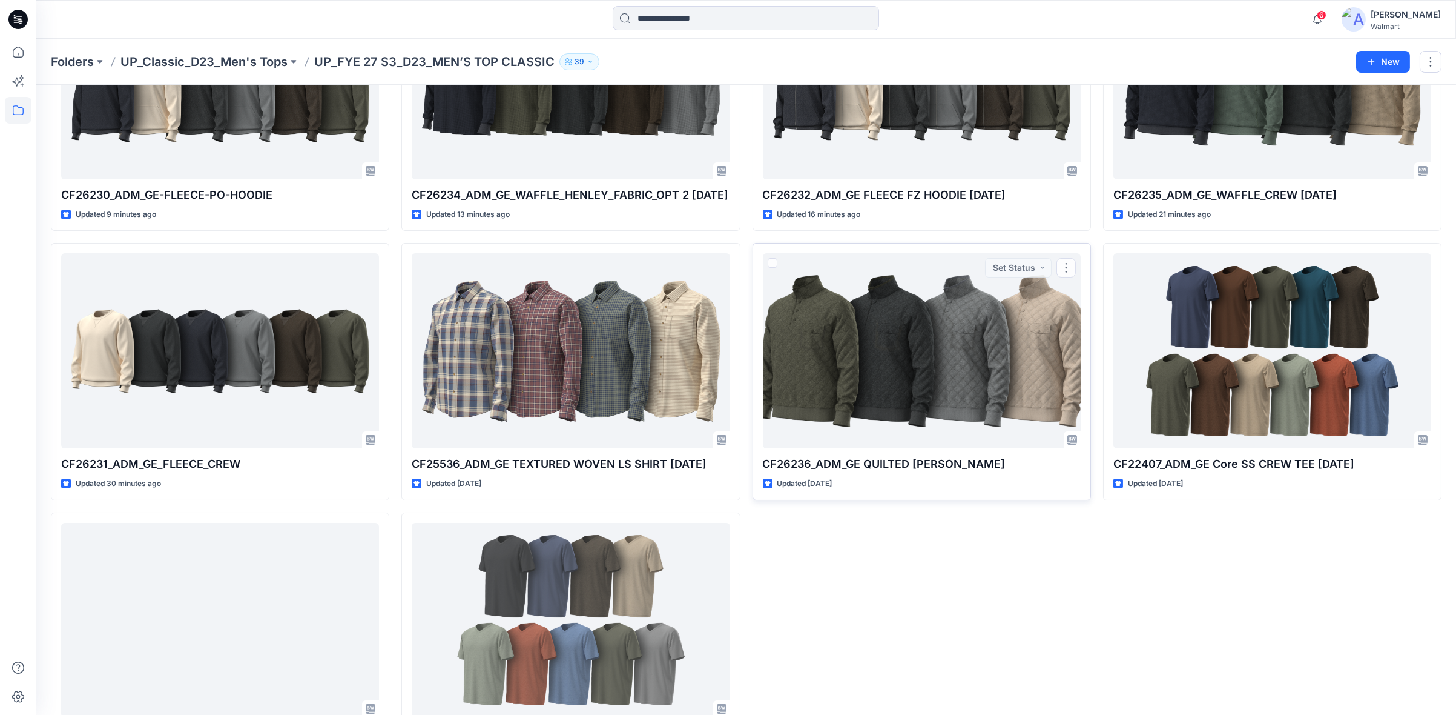
scroll to position [498, 0]
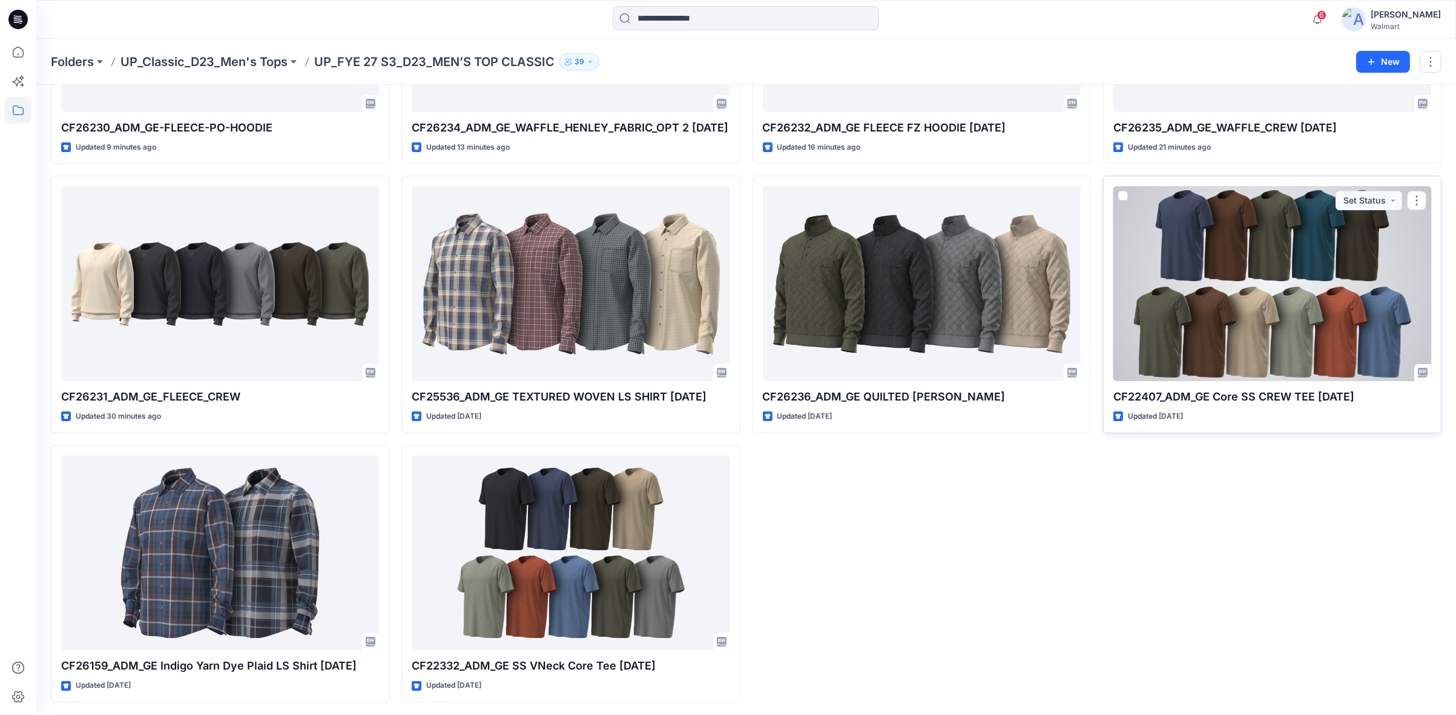
click at [1346, 305] on div at bounding box center [1273, 283] width 318 height 195
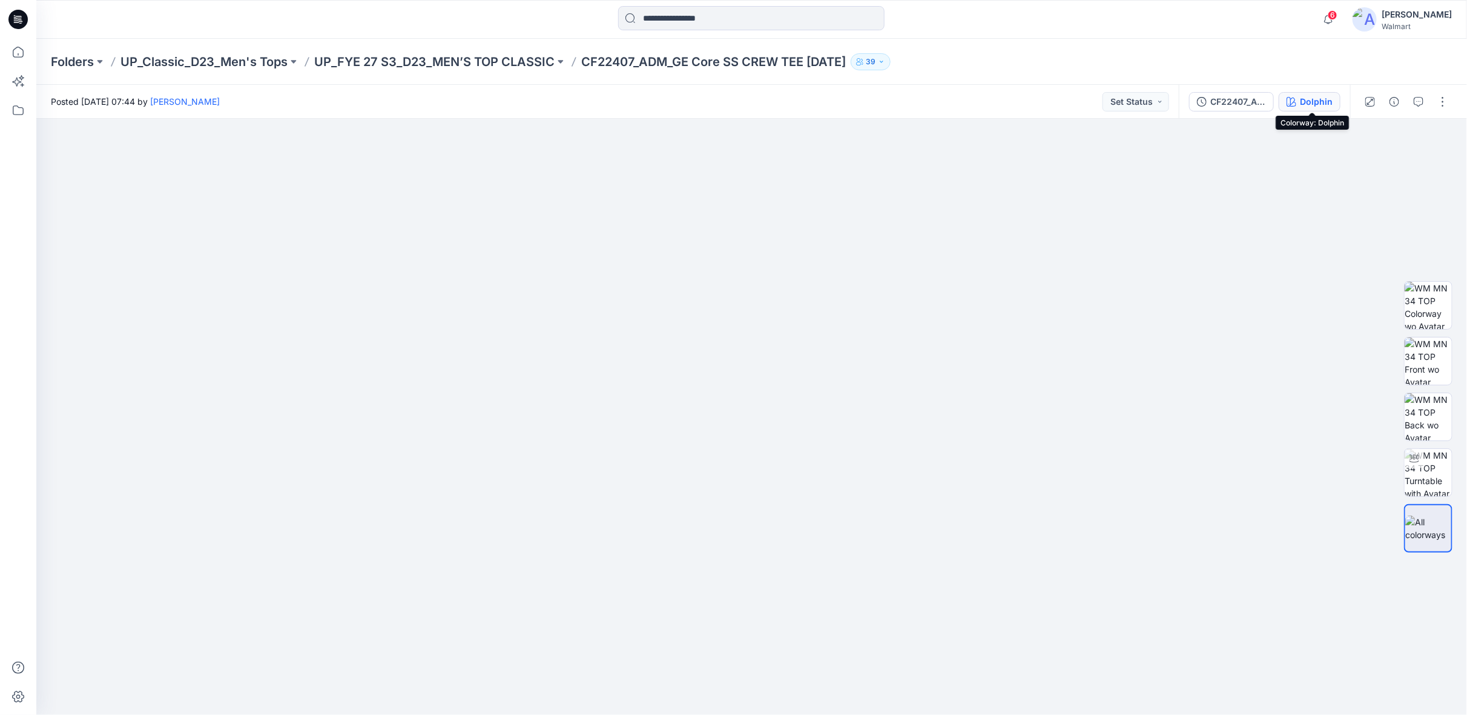
click at [1301, 102] on button "Dolphin" at bounding box center [1310, 101] width 62 height 19
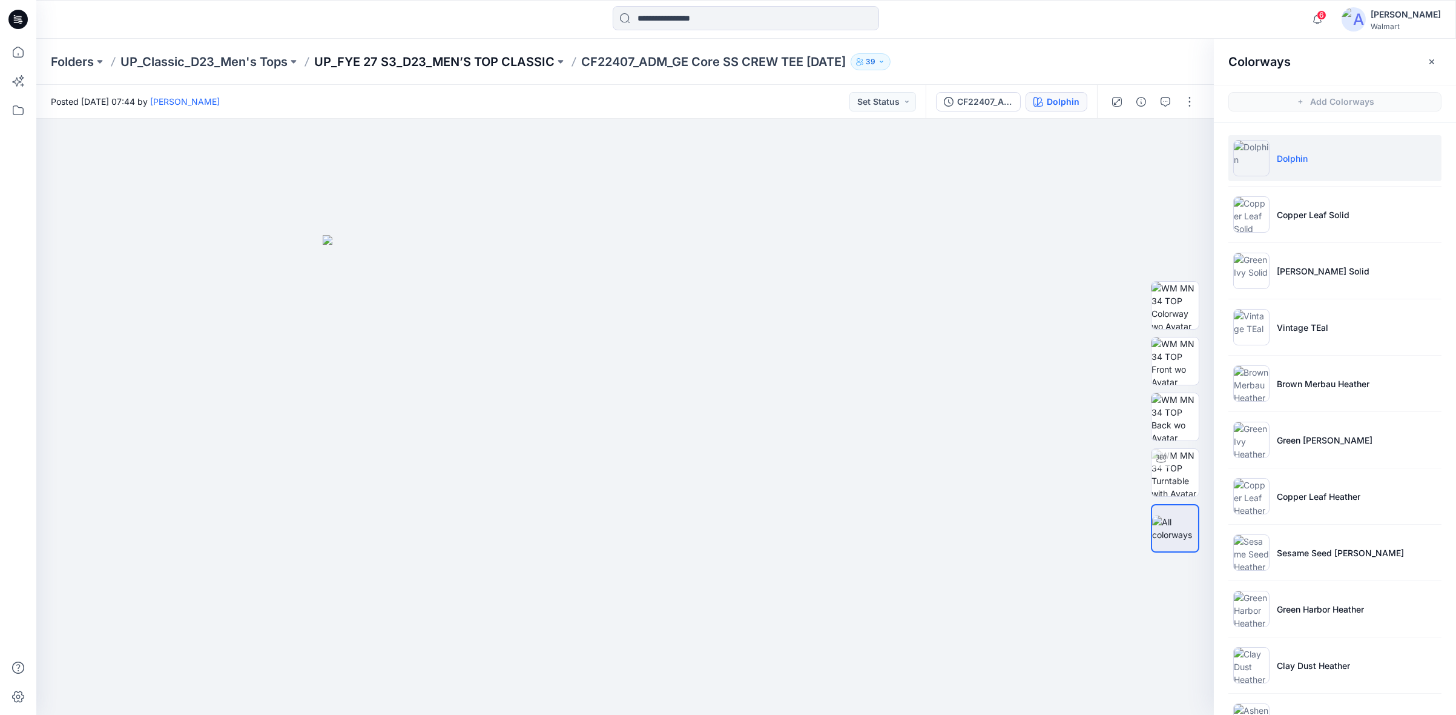
click at [542, 64] on p "UP_FYE 27 S3_D23_MEN’S TOP CLASSIC" at bounding box center [434, 61] width 240 height 17
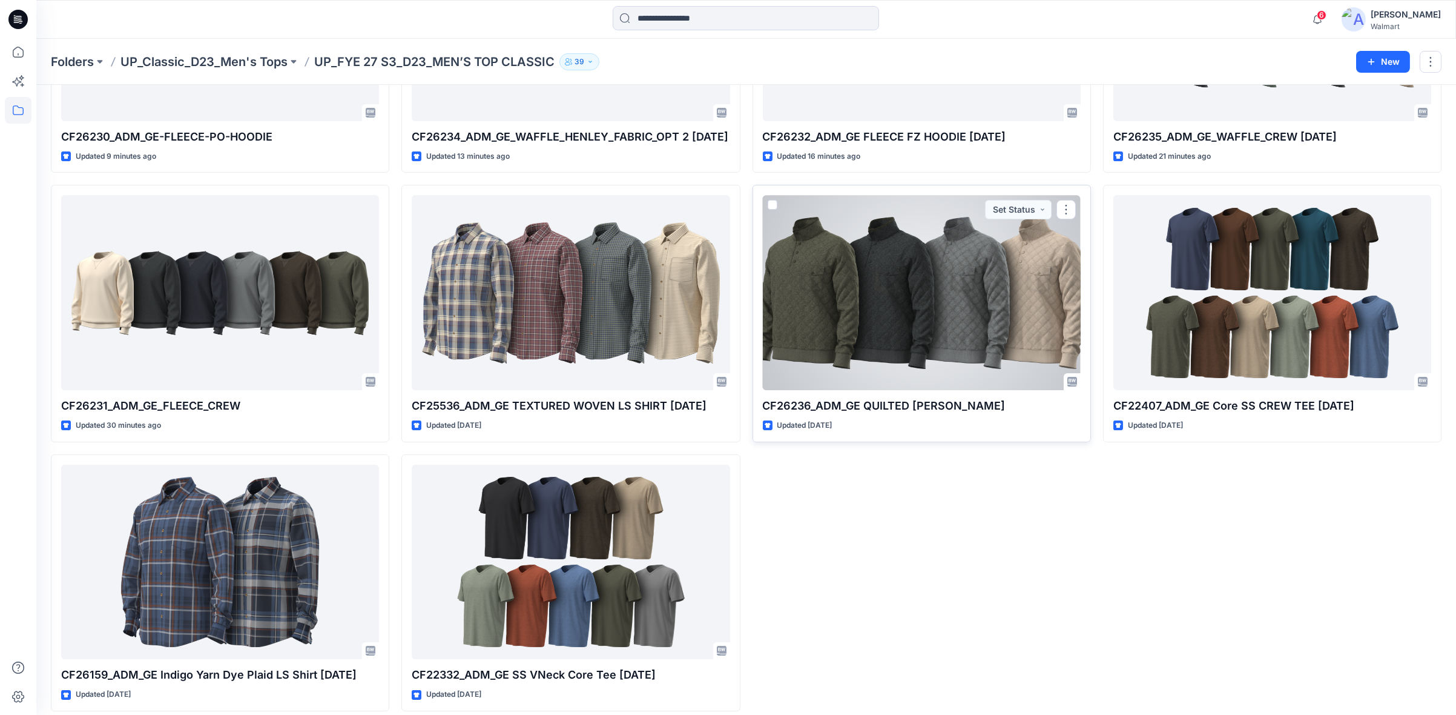
scroll to position [498, 0]
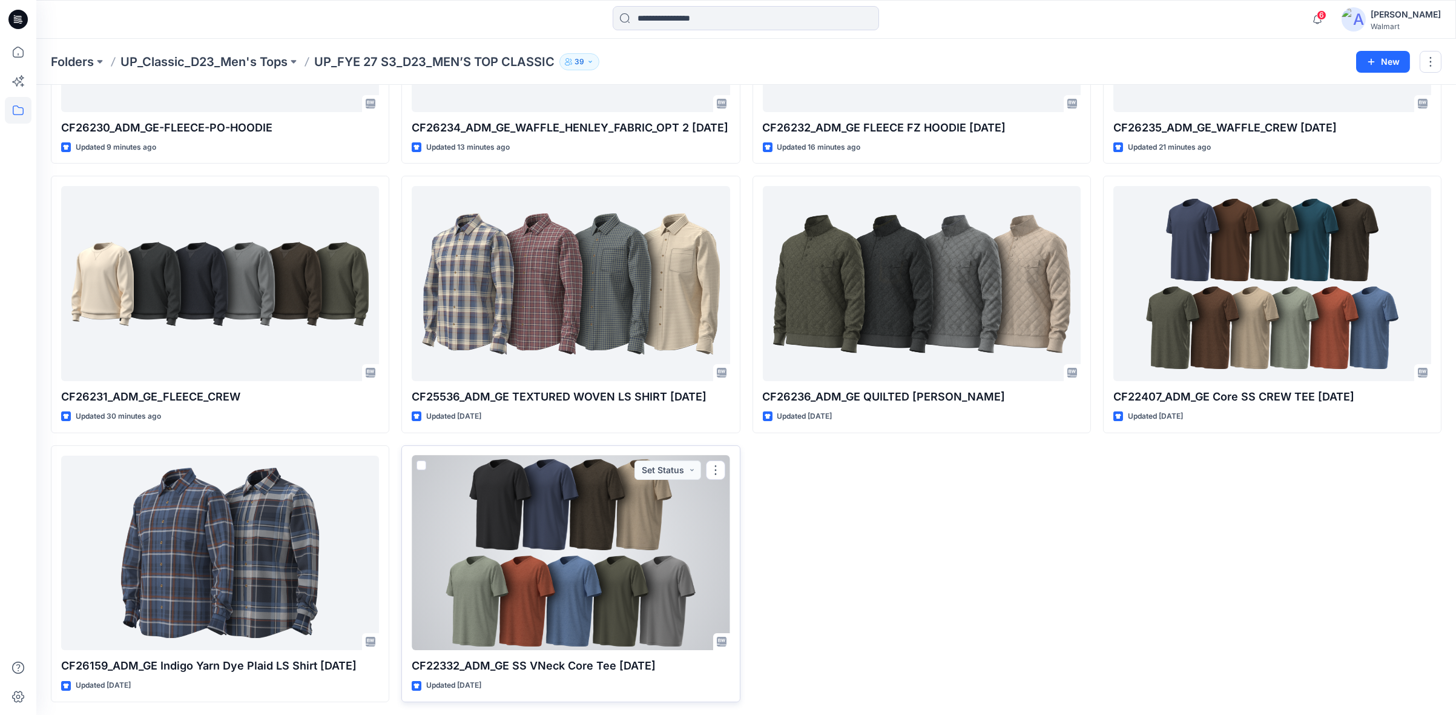
click at [638, 625] on div at bounding box center [571, 552] width 318 height 195
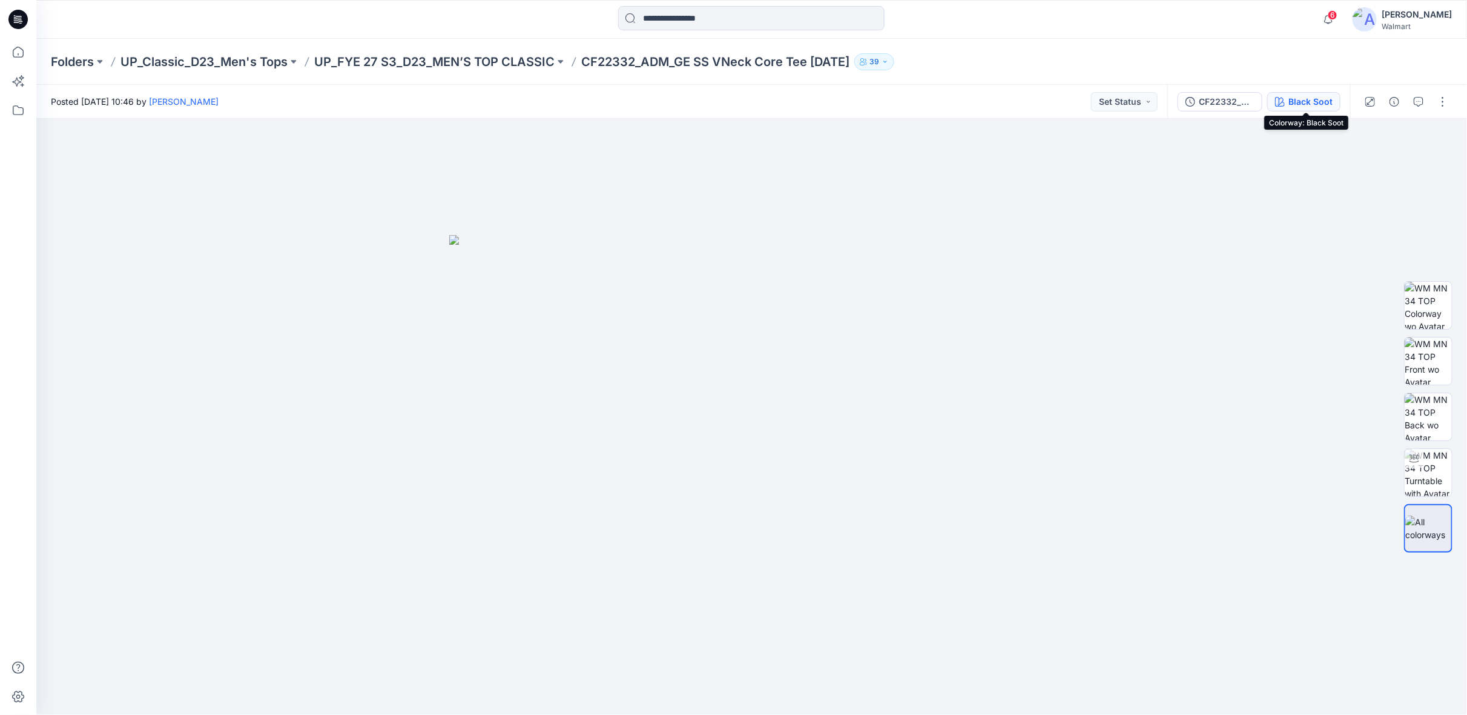
click at [1306, 104] on div "Black Soot" at bounding box center [1311, 101] width 44 height 13
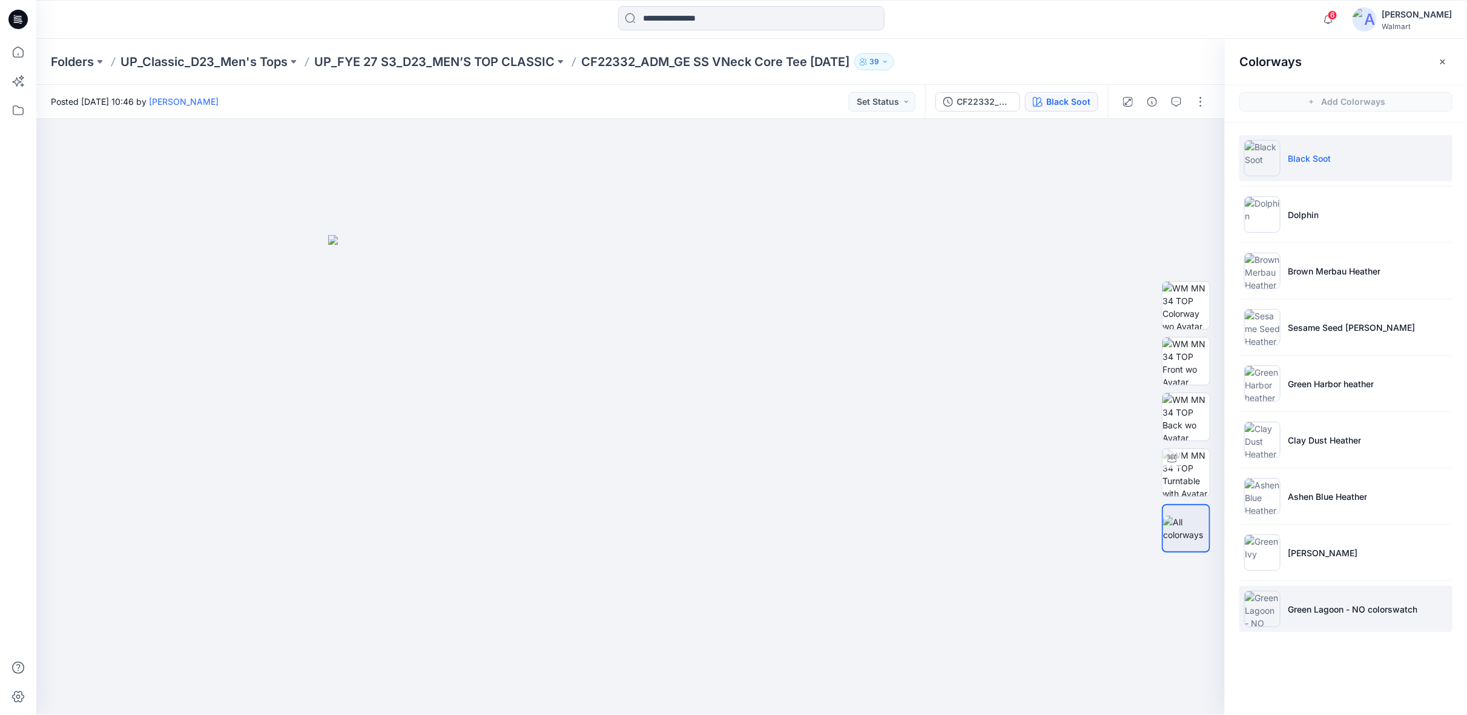
click at [1309, 614] on li "Green Lagoon - NO colorswatch" at bounding box center [1346, 609] width 213 height 46
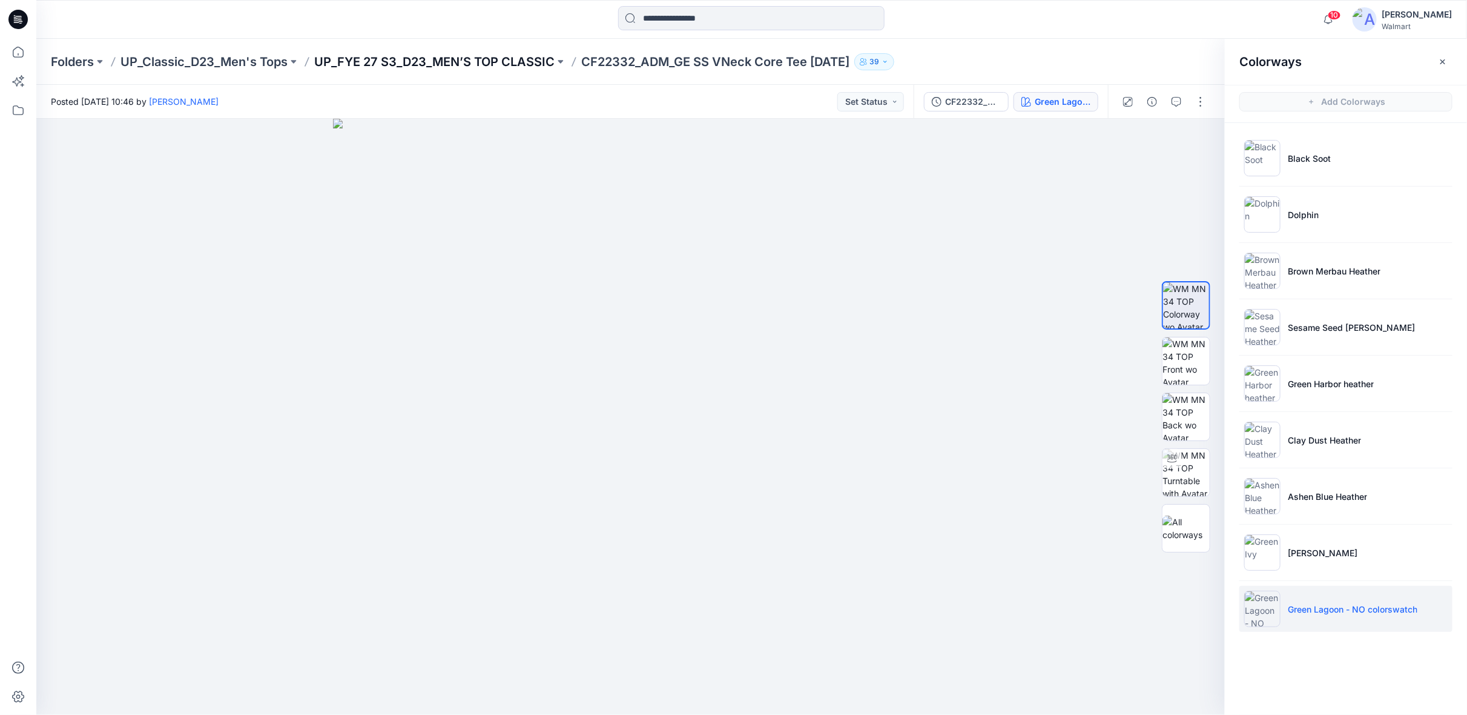
click at [506, 60] on p "UP_FYE 27 S3_D23_MEN’S TOP CLASSIC" at bounding box center [434, 61] width 240 height 17
